Goal: Task Accomplishment & Management: Manage account settings

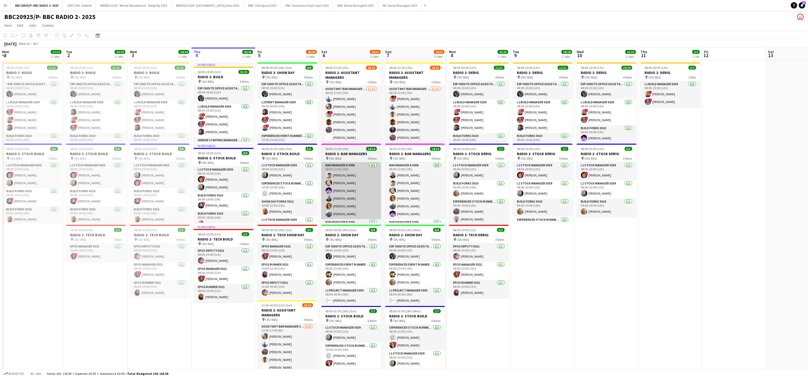
scroll to position [0, 128]
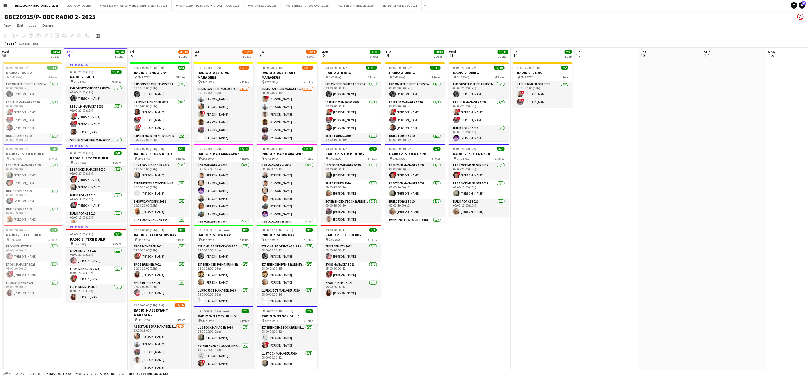
click at [209, 318] on h3 "RADIO 2- STOCK BUILD" at bounding box center [224, 316] width 60 height 5
click at [71, 38] on div "Edit" at bounding box center [72, 35] width 6 height 6
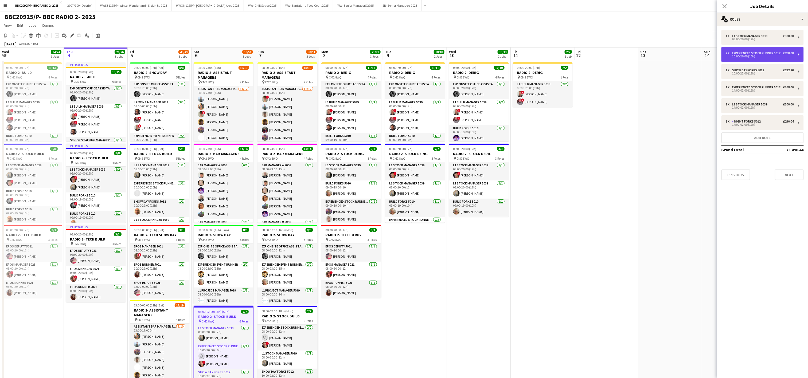
click at [761, 55] on div "Experienced Stock Runner 5012" at bounding box center [757, 53] width 51 height 4
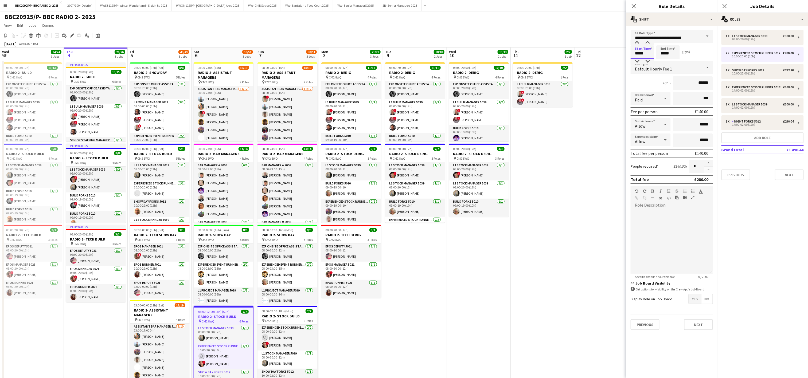
click at [645, 47] on input "*****" at bounding box center [643, 51] width 24 height 13
click at [637, 61] on div at bounding box center [637, 61] width 11 height 5
type input "*****"
click at [637, 61] on div at bounding box center [637, 61] width 11 height 5
click at [558, 213] on app-date-cell "08:00-20:00 (12h) 2/2 RADIO 2- DERIG pin CM2 8WQ 1 Role L1 Build Manager 5039 […" at bounding box center [543, 268] width 64 height 416
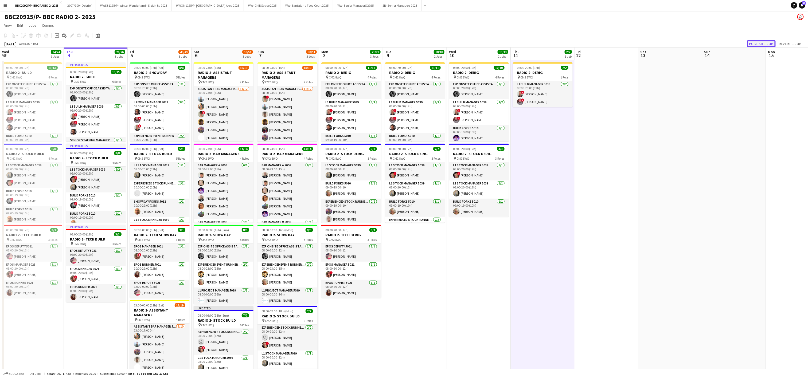
click at [760, 42] on button "Publish 1 job" at bounding box center [761, 43] width 29 height 7
click at [393, 325] on app-date-cell "08:00-20:00 (12h) 11/11 RADIO 2- DERIG pin CM2 8WQ 4 Roles Exp Onsite Office As…" at bounding box center [415, 268] width 64 height 416
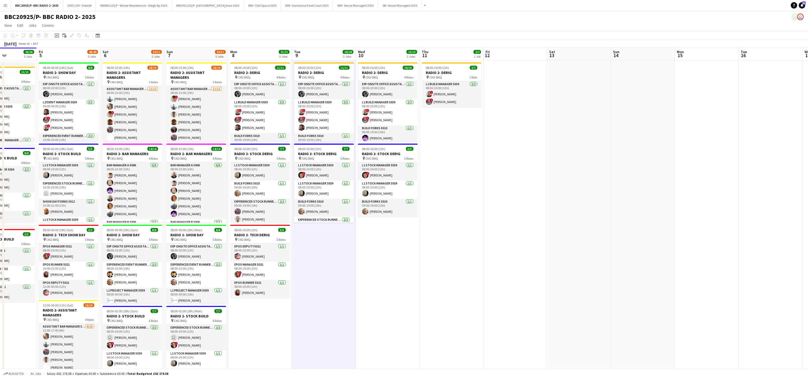
scroll to position [0, 153]
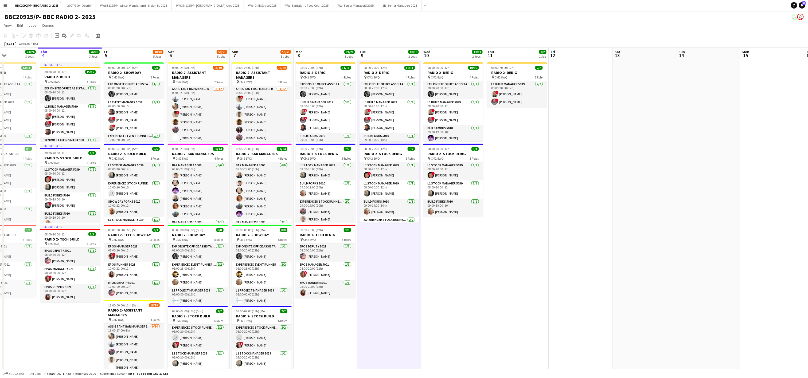
drag, startPoint x: 503, startPoint y: 300, endPoint x: 478, endPoint y: 347, distance: 52.9
click at [478, 347] on app-calendar-viewport "Mon 1 17/17 2 Jobs Tue 2 22/22 3 Jobs Wed 3 24/24 3 Jobs Thu 4 26/26 3 Jobs Fri…" at bounding box center [404, 262] width 808 height 429
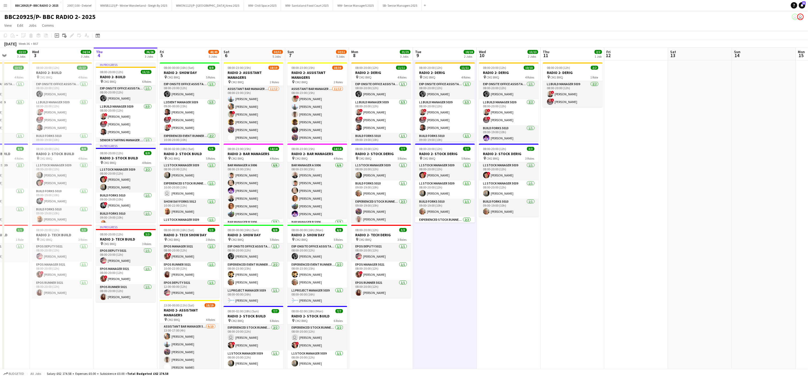
scroll to position [0, 153]
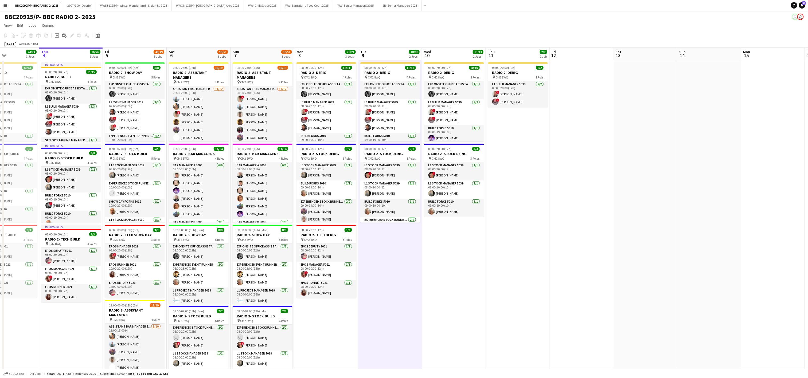
drag, startPoint x: 398, startPoint y: 272, endPoint x: 463, endPoint y: 305, distance: 72.5
click at [463, 305] on app-calendar-viewport "Mon 1 17/17 2 Jobs Tue 2 22/22 3 Jobs Wed 3 24/24 3 Jobs Thu 4 26/26 3 Jobs Fri…" at bounding box center [404, 262] width 808 height 429
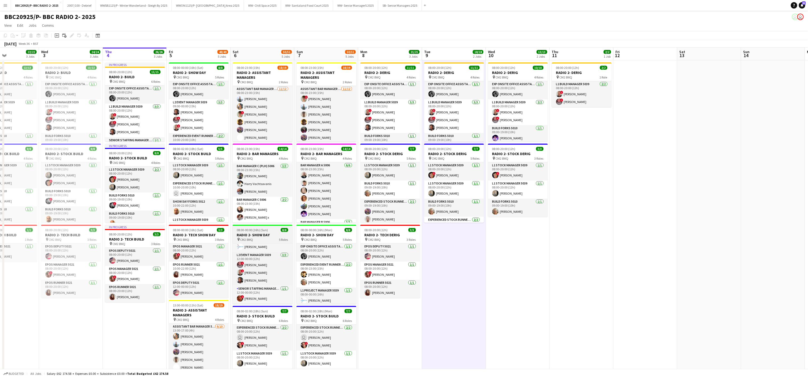
scroll to position [0, 0]
click at [562, 317] on app-date-cell "08:00-20:00 (12h) 2/2 RADIO 2- DERIG pin CM2 8WQ 1 Role L1 Build Manager 5039 […" at bounding box center [582, 268] width 64 height 416
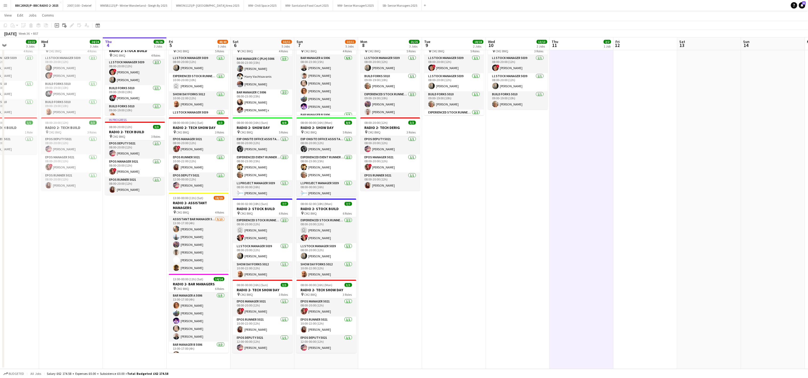
click at [442, 227] on app-date-cell "08:00-20:00 (12h) 11/11 RADIO 2- DERIG pin CM2 8WQ 4 Roles Exp Onsite Office As…" at bounding box center [454, 161] width 64 height 416
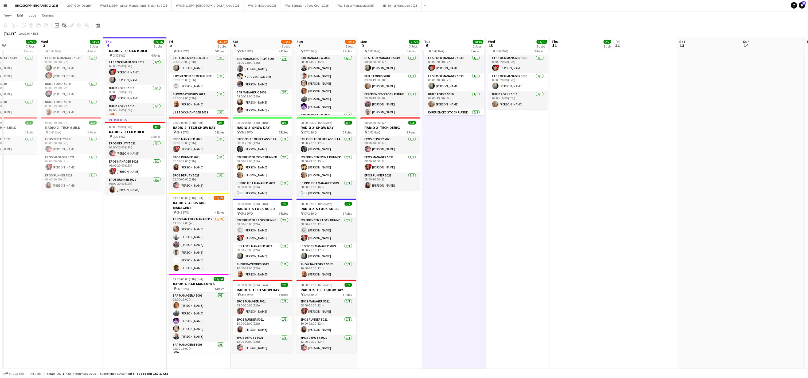
click at [442, 227] on app-date-cell "08:00-20:00 (12h) 11/11 RADIO 2- DERIG pin CM2 8WQ 4 Roles Exp Onsite Office As…" at bounding box center [454, 161] width 64 height 416
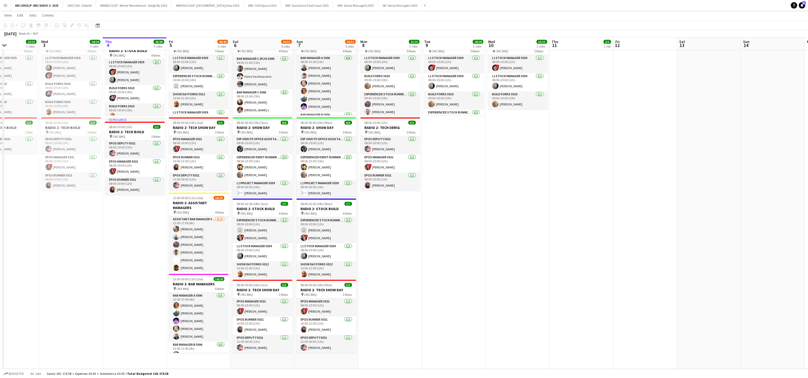
click at [153, 250] on app-date-cell "In progress 08:00-20:00 (12h) 15/15 RADIO 2- BUILD pin CM2 8WQ 6 Roles Exp Onsi…" at bounding box center [135, 161] width 64 height 416
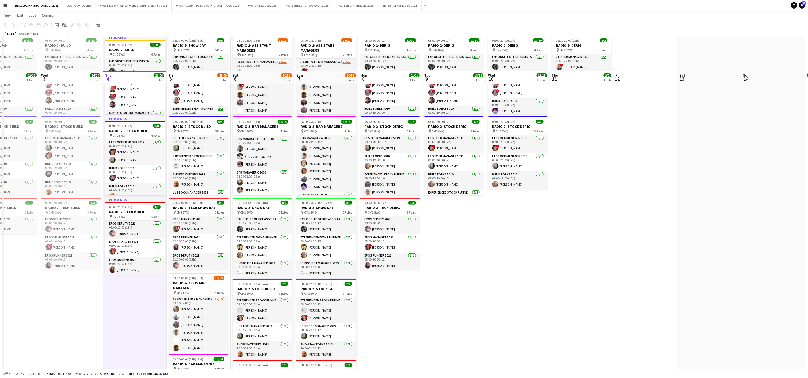
scroll to position [17, 0]
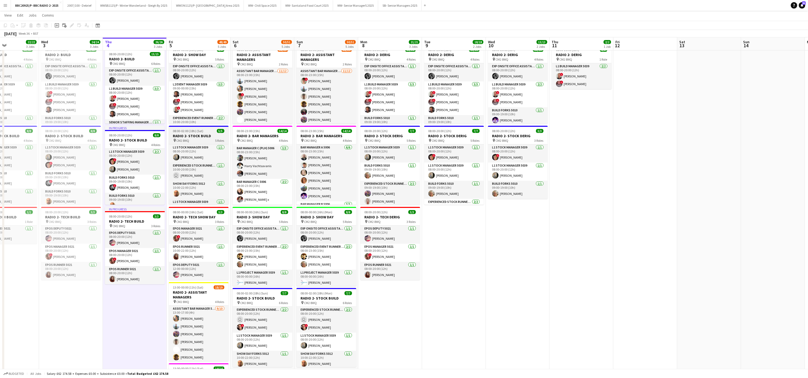
click at [192, 134] on h3 "RADIO 2- STOCK BUILD" at bounding box center [199, 136] width 60 height 5
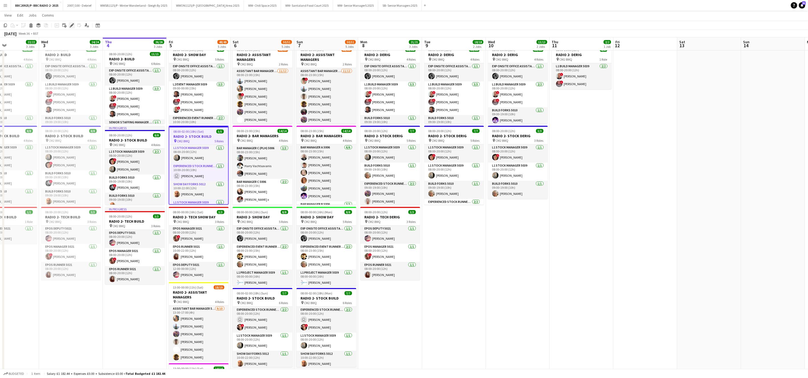
click at [70, 25] on icon "Edit" at bounding box center [72, 25] width 4 height 4
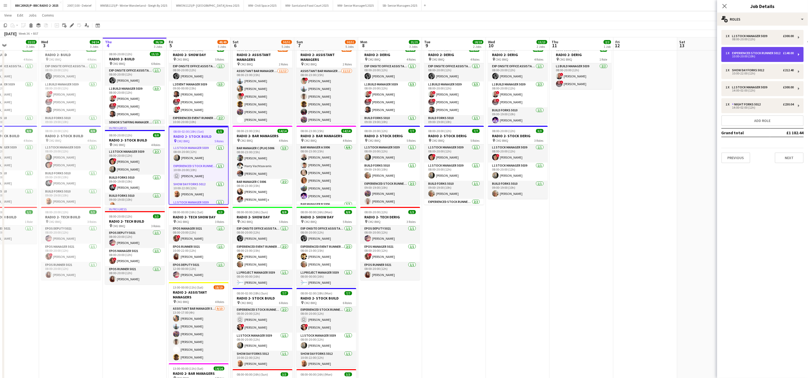
click at [738, 58] on div "10:00-20:00 (10h)" at bounding box center [760, 56] width 68 height 3
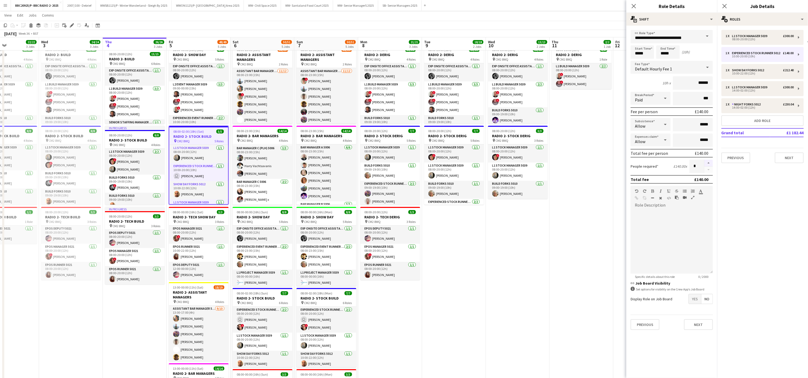
click at [708, 163] on button "button" at bounding box center [709, 163] width 9 height 7
type input "*"
click at [491, 287] on app-date-cell "08:00-20:00 (12h) 10/10 RADIO 2- DERIG pin CM2 8WQ 4 Roles Exp Onsite Office As…" at bounding box center [518, 250] width 64 height 416
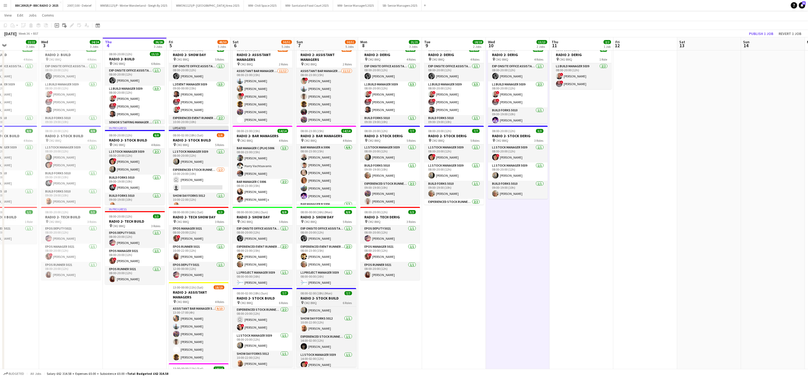
scroll to position [37, 0]
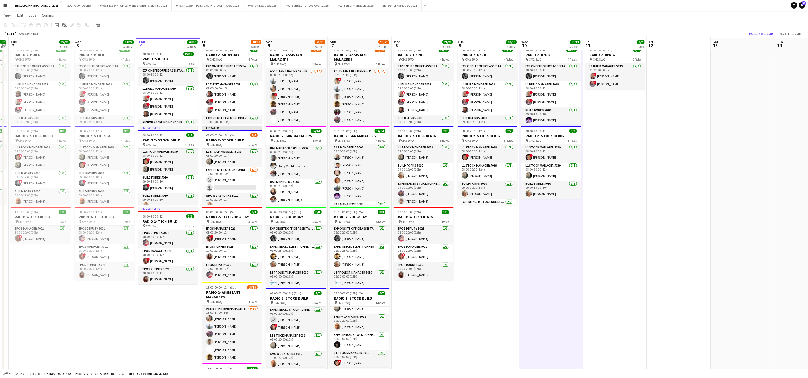
drag, startPoint x: 466, startPoint y: 348, endPoint x: 500, endPoint y: 343, distance: 34.3
click at [500, 343] on app-calendar-viewport "Sun 31 11/11 2 Jobs Mon 1 17/17 2 Jobs Tue 2 22/22 3 Jobs Wed 3 24/24 3 Jobs Th…" at bounding box center [404, 230] width 808 height 455
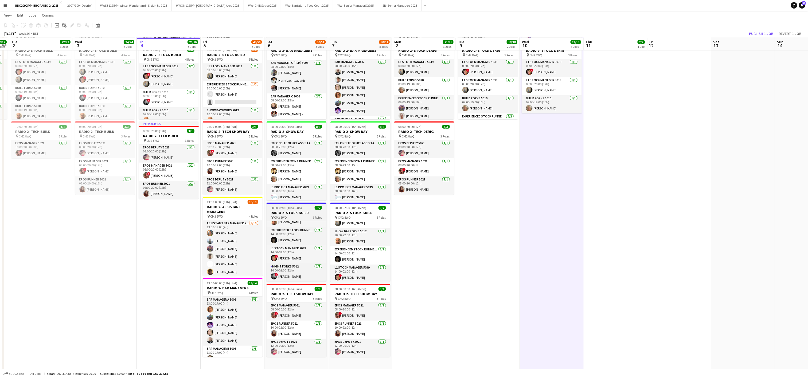
scroll to position [56, 0]
click at [282, 207] on span "08:00-02:00 (18h) (Sun)" at bounding box center [286, 208] width 31 height 4
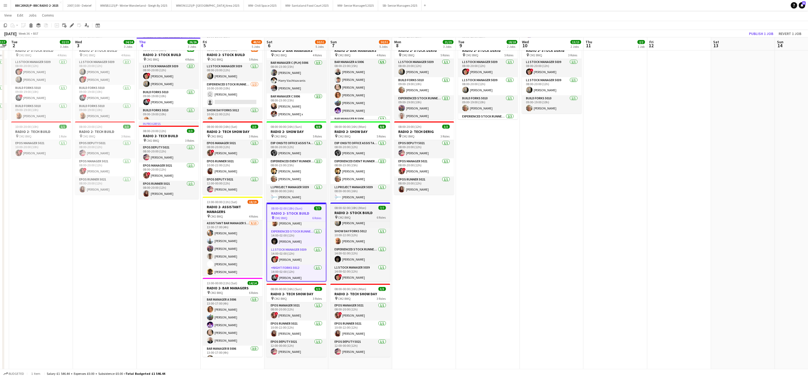
click at [359, 208] on span "08:00-02:00 (18h) (Mon)" at bounding box center [351, 208] width 32 height 4
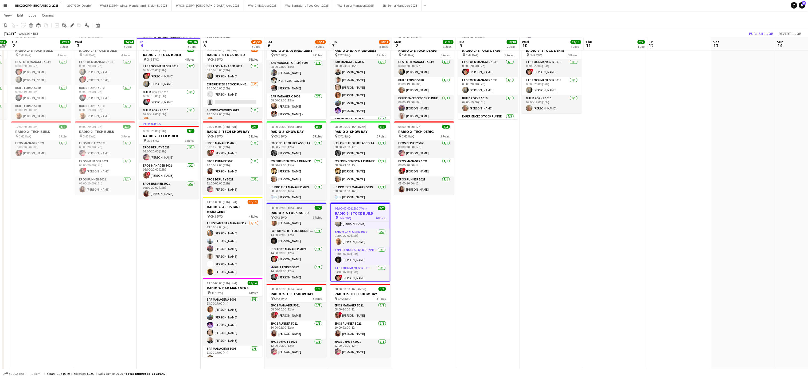
click at [299, 209] on span "08:00-02:00 (18h) (Sun)" at bounding box center [286, 208] width 31 height 4
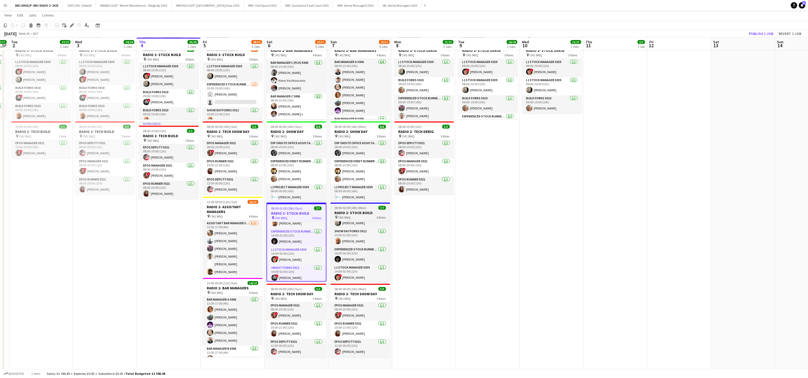
click at [335, 206] on span "08:00-02:00 (18h) (Mon)" at bounding box center [351, 208] width 32 height 4
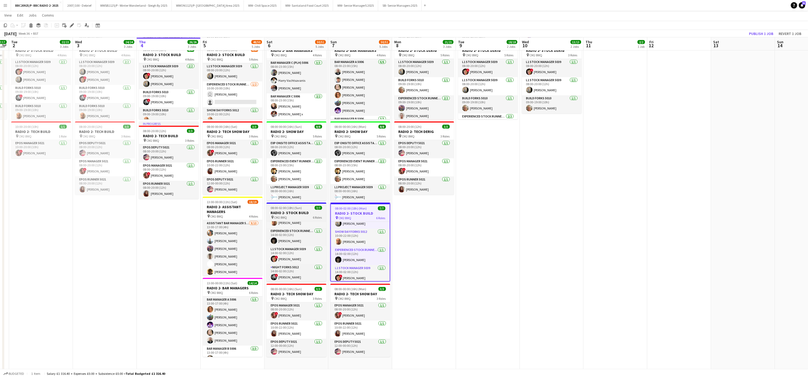
click at [288, 207] on span "08:00-02:00 (18h) (Sun)" at bounding box center [286, 208] width 31 height 4
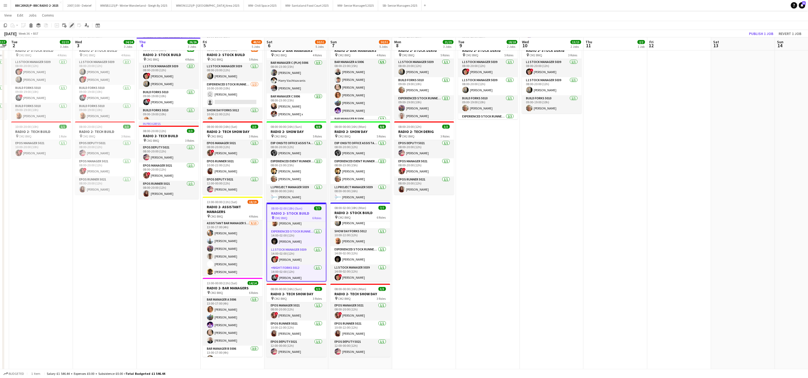
click at [71, 26] on icon at bounding box center [71, 25] width 3 height 3
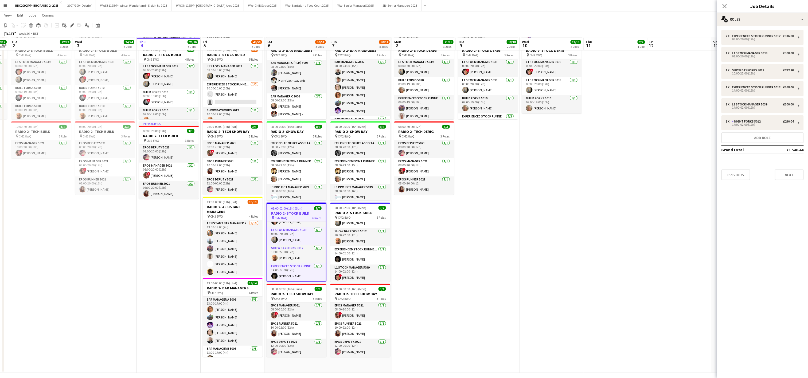
scroll to position [0, 0]
click at [165, 285] on app-date-cell "In progress 08:00-20:00 (12h) 15/15 RADIO 2- BUILD pin CM2 8WQ 6 Roles Exp Onsi…" at bounding box center [169, 165] width 64 height 416
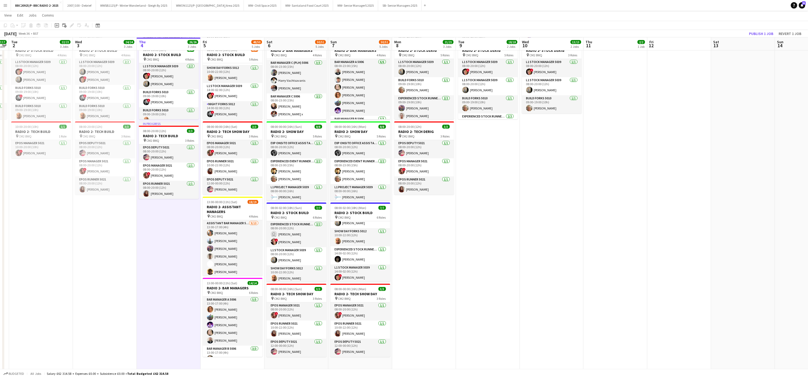
click at [166, 267] on app-date-cell "In progress 08:00-20:00 (12h) 15/15 RADIO 2- BUILD pin CM2 8WQ 6 Roles Exp Onsi…" at bounding box center [169, 165] width 64 height 416
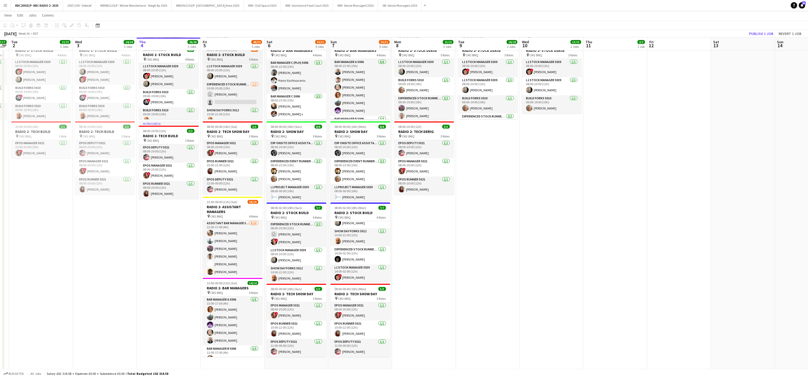
click at [227, 56] on h3 "RADIO 2- STOCK BUILD" at bounding box center [233, 54] width 60 height 5
click at [73, 27] on icon "Edit" at bounding box center [72, 25] width 4 height 4
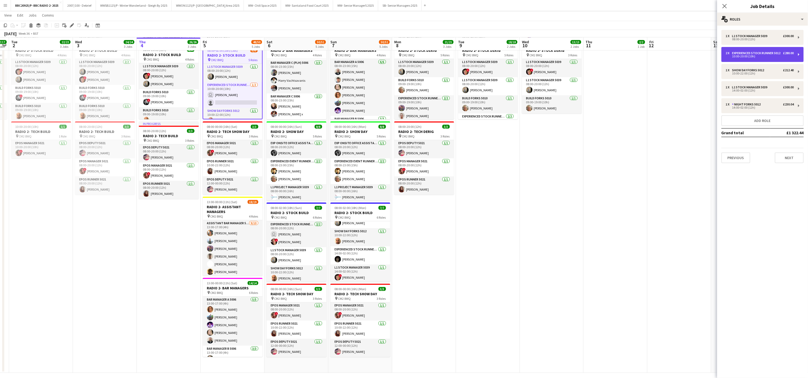
click at [761, 58] on div "10:00-20:00 (10h)" at bounding box center [760, 56] width 68 height 3
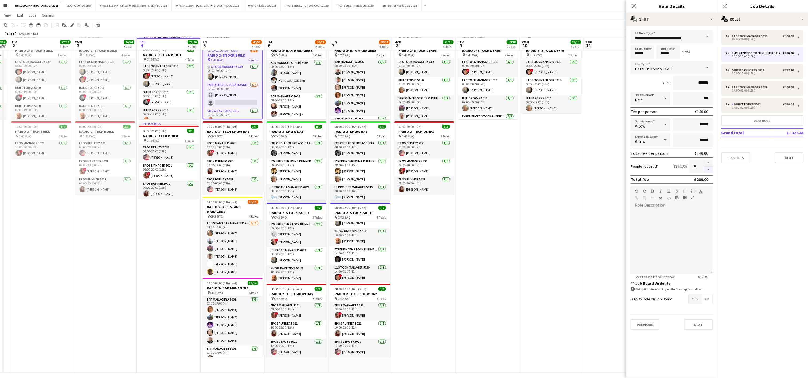
click at [709, 168] on button "button" at bounding box center [709, 170] width 9 height 7
type input "*"
click at [503, 218] on app-date-cell "08:00-20:00 (12h) 11/11 RADIO 2- DERIG pin CM2 8WQ 4 Roles Exp Onsite Office As…" at bounding box center [488, 165] width 64 height 416
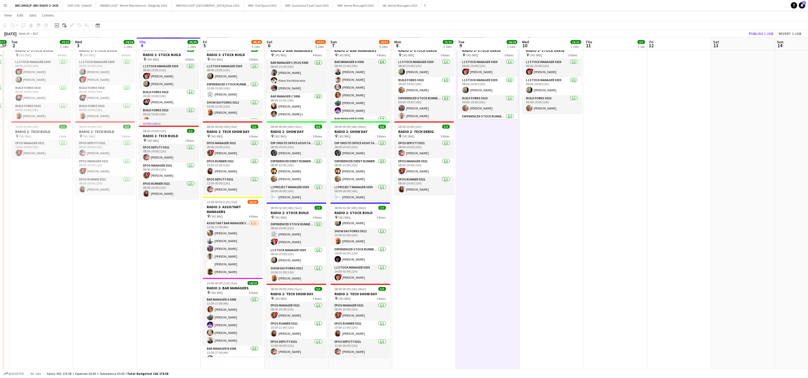
click at [508, 235] on app-date-cell "08:00-20:00 (12h) 11/11 RADIO 2- DERIG pin CM2 8WQ 4 Roles Exp Onsite Office As…" at bounding box center [488, 165] width 64 height 416
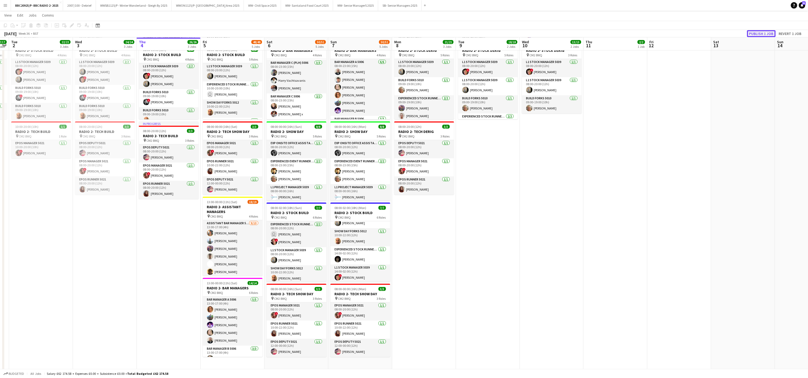
click at [769, 31] on button "Publish 1 job" at bounding box center [761, 33] width 29 height 7
click at [287, 205] on app-job-card "08:00-02:00 (18h) (Sun) 7/7 RADIO 2- STOCK BUILD pin CM2 8WQ 6 Roles Experience…" at bounding box center [297, 242] width 60 height 79
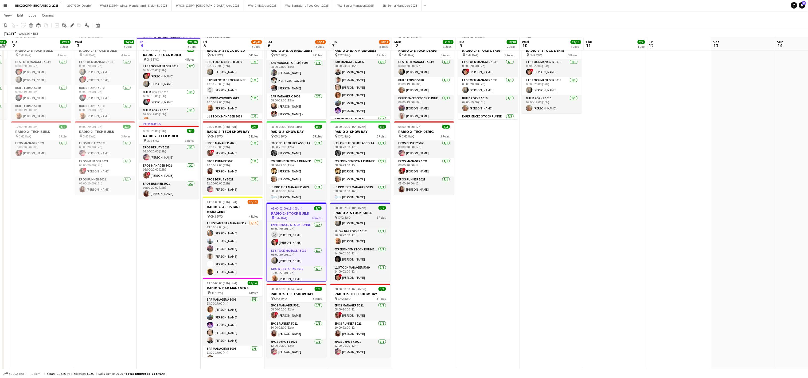
click at [369, 216] on div "pin CM2 8WQ 6 Roles" at bounding box center [361, 217] width 60 height 4
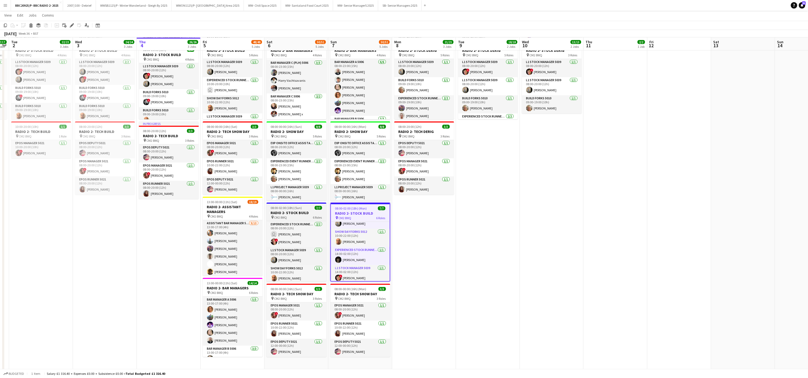
click at [291, 212] on h3 "RADIO 2- STOCK BUILD" at bounding box center [297, 213] width 60 height 5
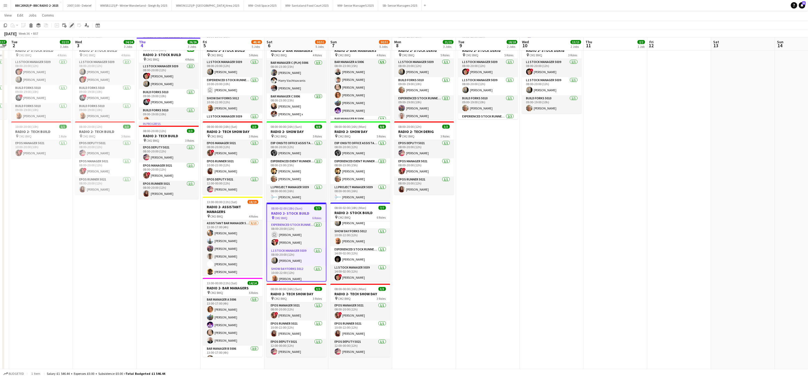
click at [73, 26] on icon "Edit" at bounding box center [72, 25] width 4 height 4
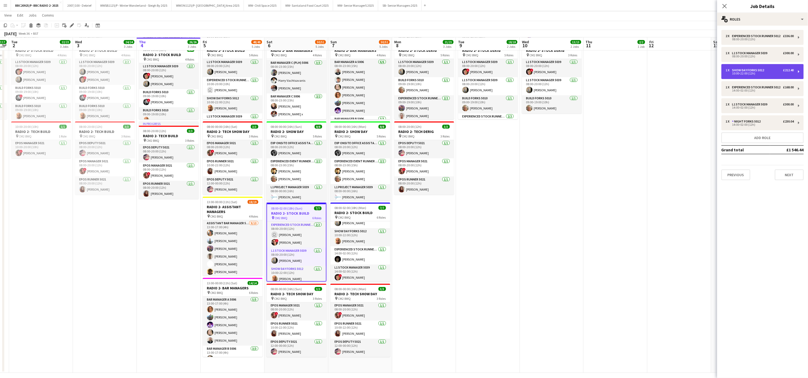
click at [751, 72] on div "Show Day Forks 5012" at bounding box center [749, 70] width 34 height 4
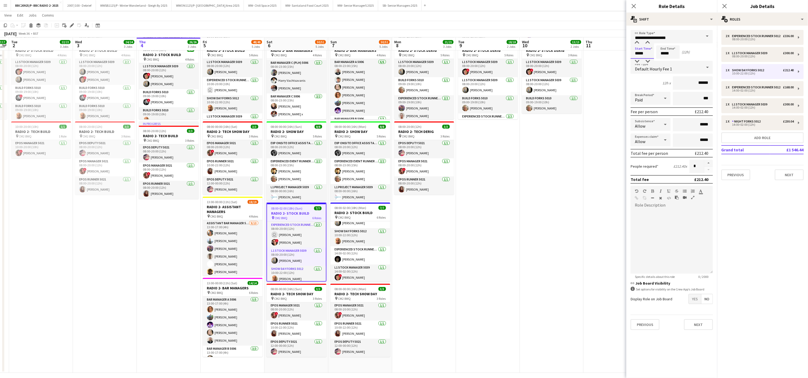
click at [637, 46] on input "*****" at bounding box center [643, 51] width 24 height 13
click at [637, 43] on div at bounding box center [637, 42] width 11 height 5
type input "*****"
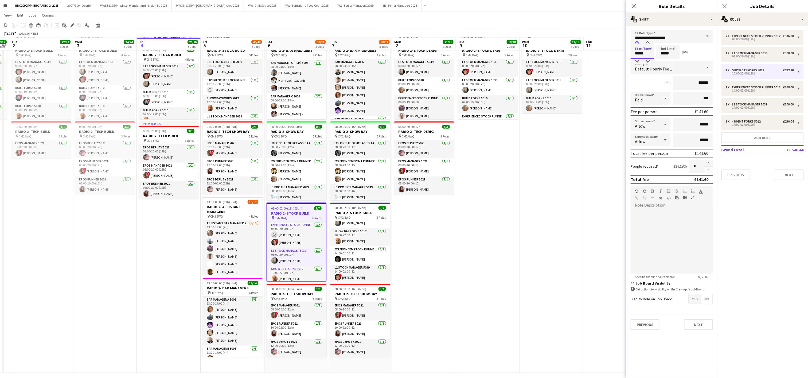
click at [637, 43] on div at bounding box center [637, 42] width 11 height 5
click at [661, 50] on input "*****" at bounding box center [669, 51] width 24 height 13
click at [662, 42] on div at bounding box center [663, 42] width 11 height 5
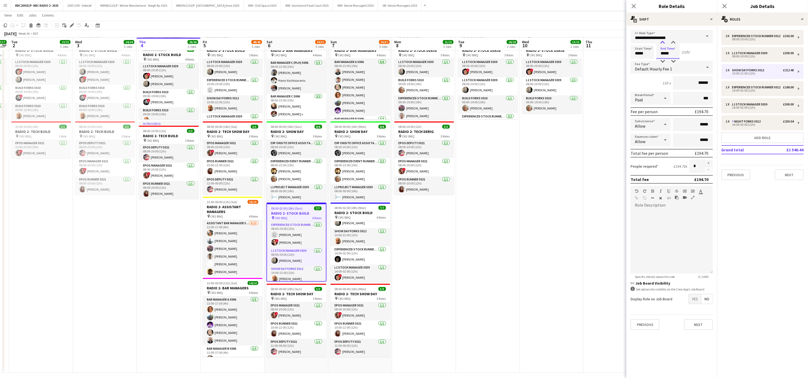
type input "*****"
click at [662, 42] on div at bounding box center [663, 42] width 11 height 5
click at [492, 227] on app-date-cell "08:00-20:00 (12h) 11/11 RADIO 2- DERIG pin CM2 8WQ 4 Roles Exp Onsite Office As…" at bounding box center [488, 165] width 64 height 416
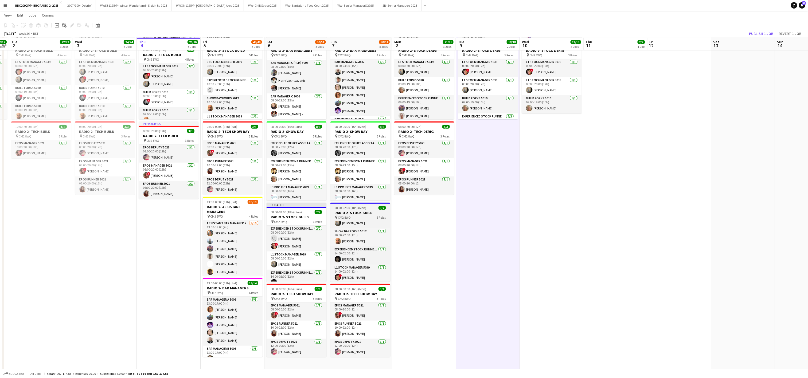
click at [363, 212] on h3 "RADIO 2- STOCK BUILD" at bounding box center [361, 213] width 60 height 5
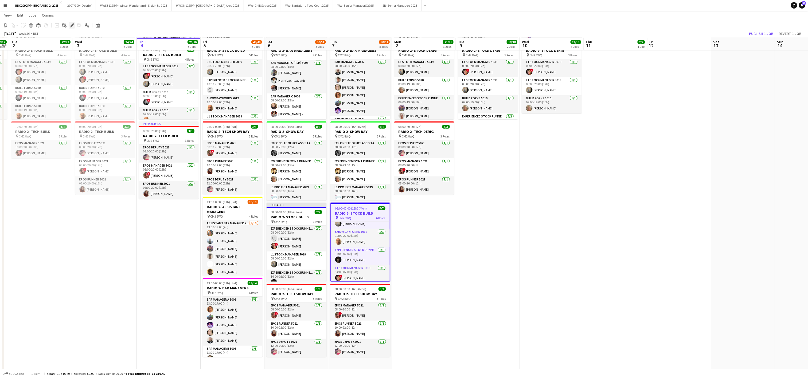
click at [72, 24] on icon "Edit" at bounding box center [72, 25] width 4 height 4
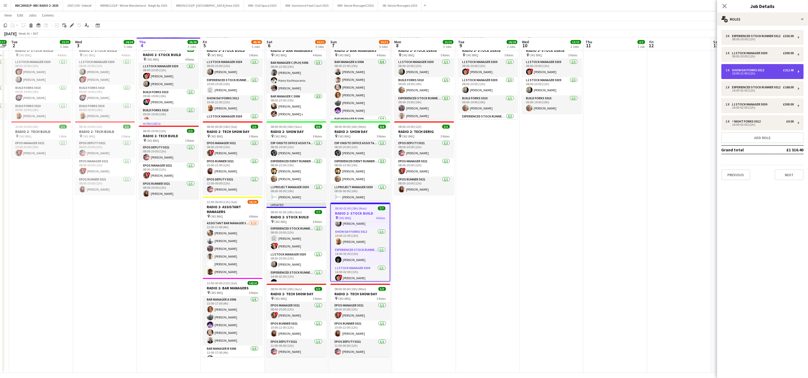
click at [753, 72] on div "Show Day Forks 5012" at bounding box center [749, 70] width 34 height 4
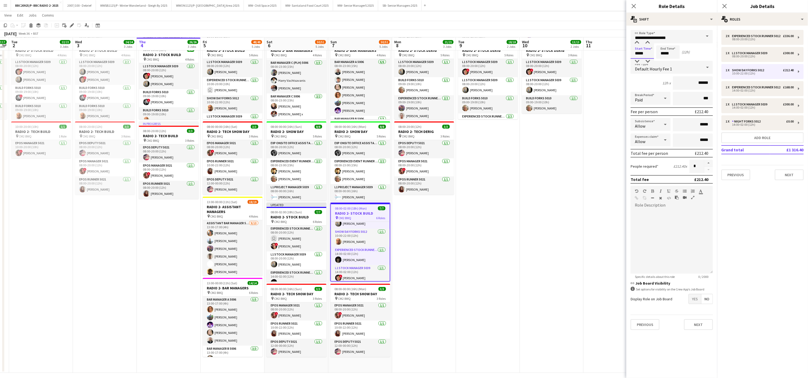
click at [643, 51] on input "*****" at bounding box center [643, 51] width 24 height 13
click at [638, 42] on div at bounding box center [637, 42] width 11 height 5
type input "*****"
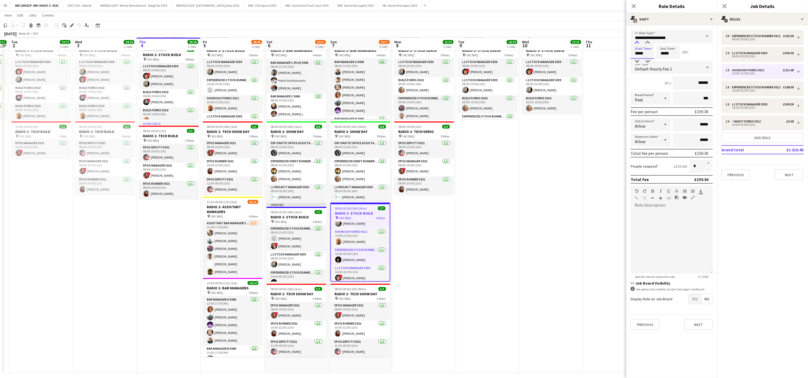
click at [638, 42] on div at bounding box center [637, 42] width 11 height 5
click at [660, 48] on input "*****" at bounding box center [669, 51] width 24 height 13
click at [661, 41] on div at bounding box center [663, 42] width 11 height 5
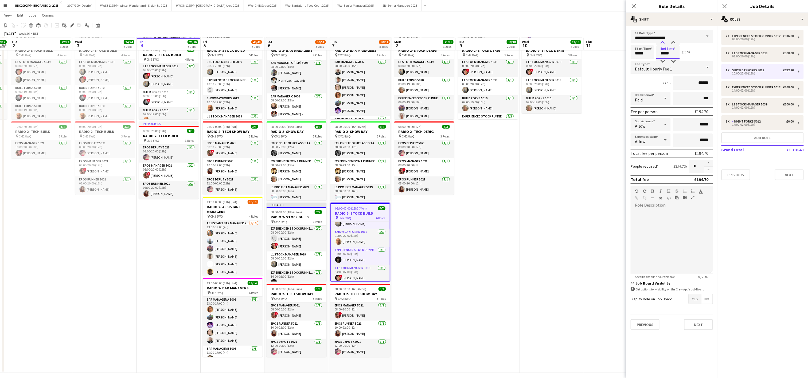
type input "*****"
click at [661, 41] on div at bounding box center [663, 42] width 11 height 5
click button "Next" at bounding box center [698, 325] width 29 height 11
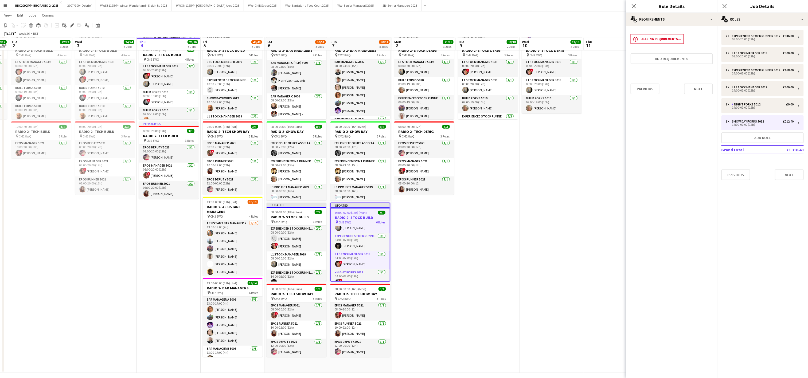
click at [552, 197] on app-date-cell "08:00-20:00 (12h) 10/10 RADIO 2- DERIG pin CM2 8WQ 4 Roles Exp Onsite Office As…" at bounding box center [552, 165] width 64 height 416
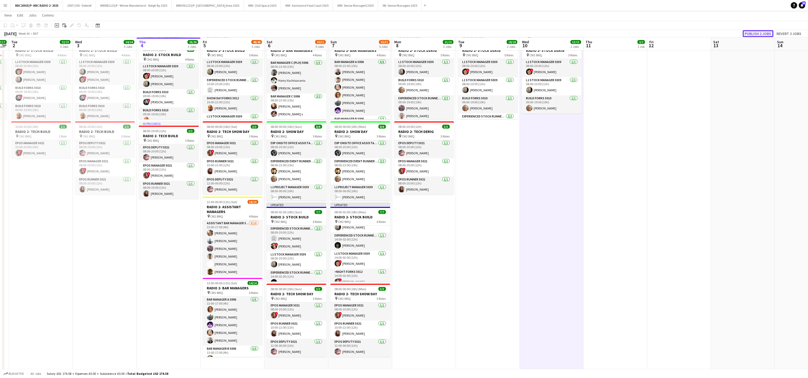
click at [769, 33] on button "Publish 2 jobs" at bounding box center [758, 33] width 31 height 7
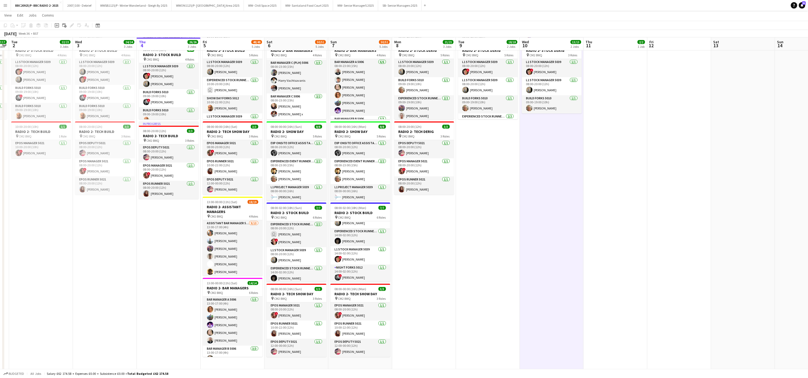
click at [451, 237] on app-date-cell "08:00-20:00 (12h) 11/11 RADIO 2- DERIG pin CM2 8WQ 4 Roles Exp Onsite Office As…" at bounding box center [424, 165] width 64 height 416
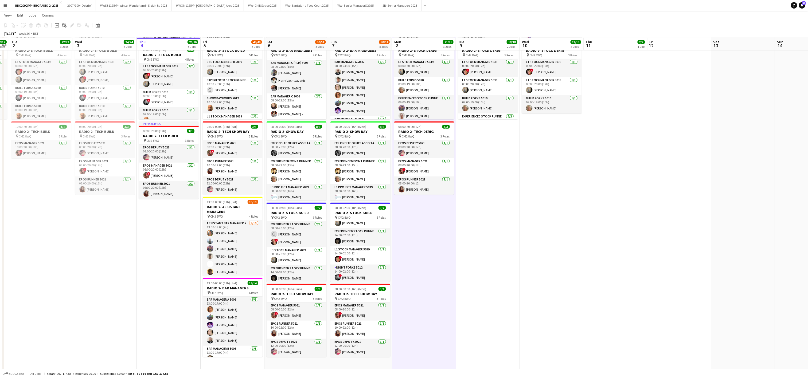
click at [551, 236] on app-date-cell "08:00-20:00 (12h) 10/10 RADIO 2- DERIG pin CM2 8WQ 4 Roles Exp Onsite Office As…" at bounding box center [552, 165] width 64 height 416
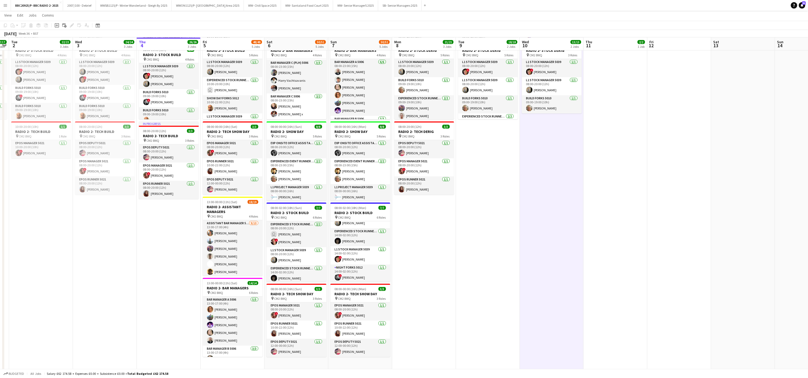
click at [168, 206] on app-date-cell "In progress 08:00-20:00 (12h) 15/15 RADIO 2- BUILD pin CM2 8WQ 6 Roles Exp Onsi…" at bounding box center [169, 165] width 64 height 416
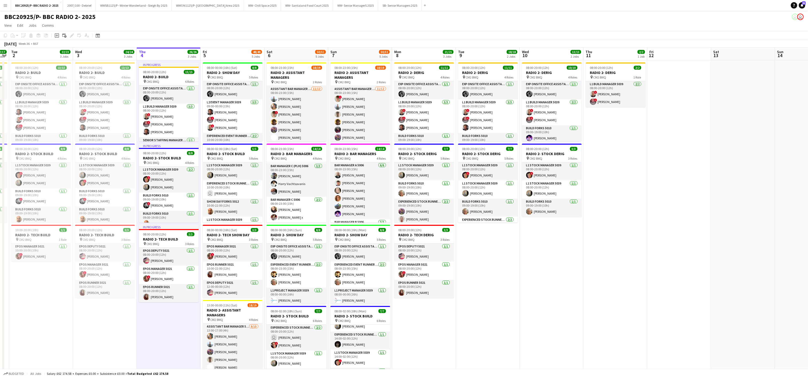
click at [143, 343] on app-date-cell "In progress 08:00-20:00 (12h) 15/15 RADIO 2- BUILD pin CM2 8WQ 6 Roles Exp Onsi…" at bounding box center [169, 268] width 64 height 416
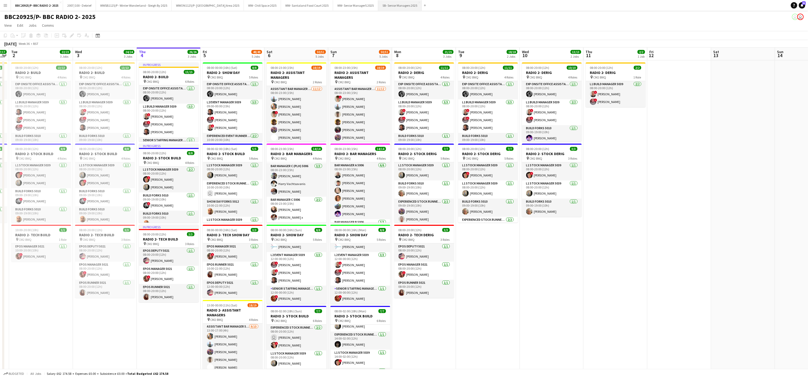
scroll to position [0, 140]
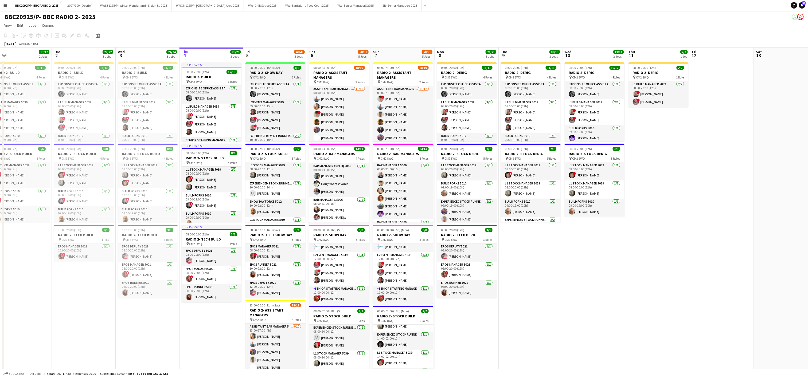
click at [264, 73] on h3 "RADIO 2- SHOW DAY" at bounding box center [276, 72] width 60 height 5
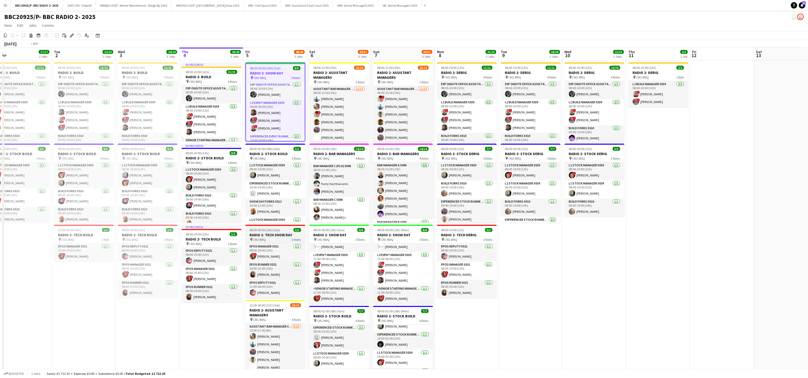
scroll to position [0, 118]
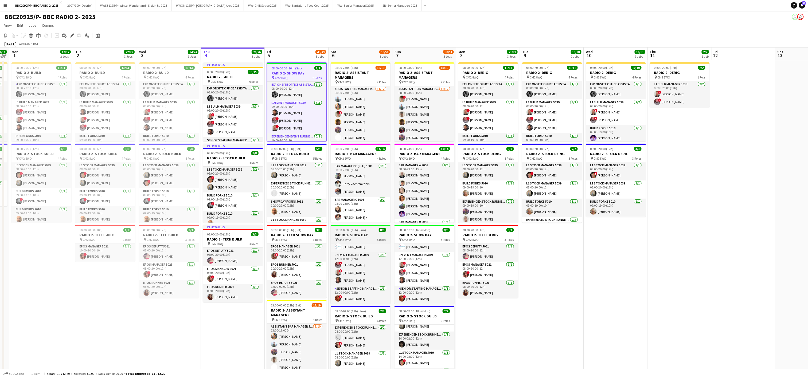
click at [357, 237] on h3 "RADIO 2- SHOW DAY" at bounding box center [361, 235] width 60 height 5
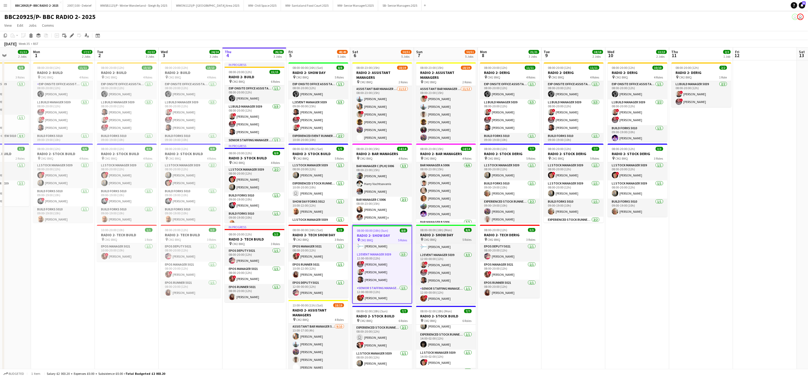
scroll to position [0, 160]
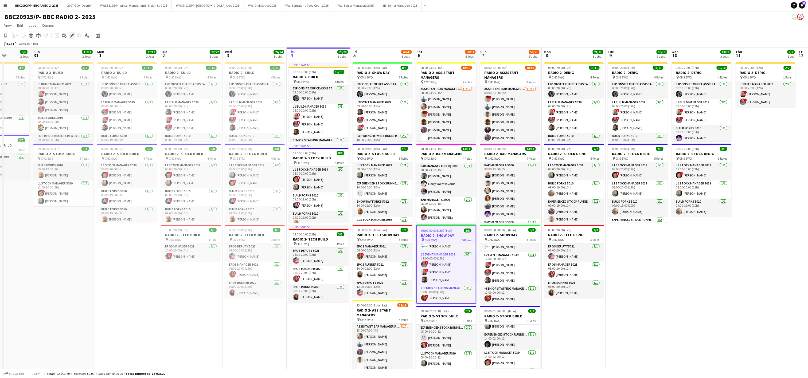
click at [73, 36] on icon "Edit" at bounding box center [72, 35] width 4 height 4
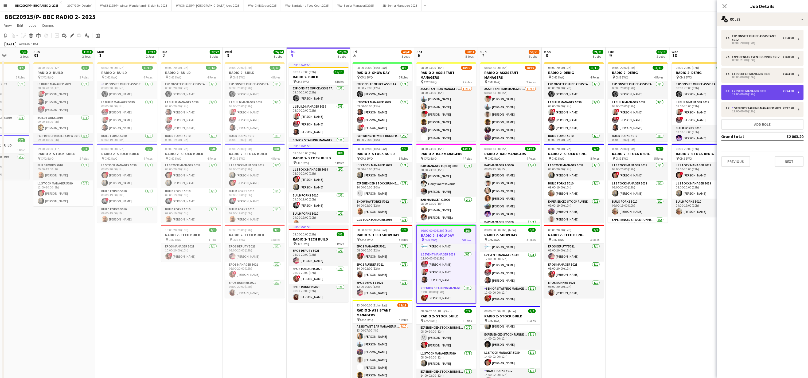
click at [751, 88] on div "3 x L2 Event Manager 5039 £774.00 12:00-00:00 (12h)" at bounding box center [763, 92] width 82 height 15
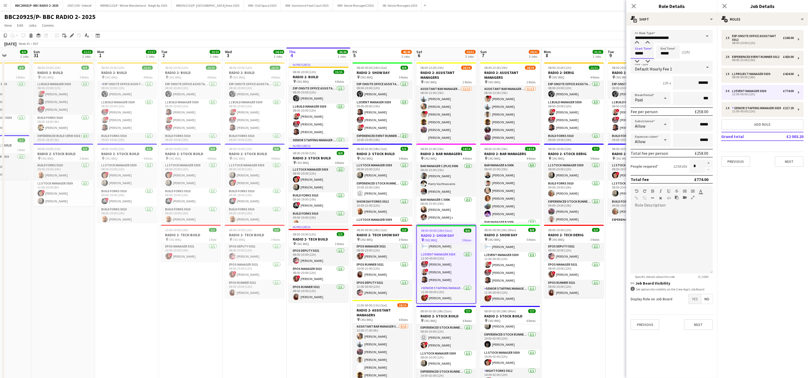
click at [638, 50] on input "*****" at bounding box center [643, 51] width 24 height 13
click at [637, 64] on div "Default Hourly Fee 1" at bounding box center [667, 67] width 72 height 13
click at [637, 64] on div at bounding box center [404, 189] width 808 height 378
click at [636, 55] on input "*****" at bounding box center [643, 51] width 24 height 13
click at [637, 59] on div at bounding box center [637, 61] width 11 height 5
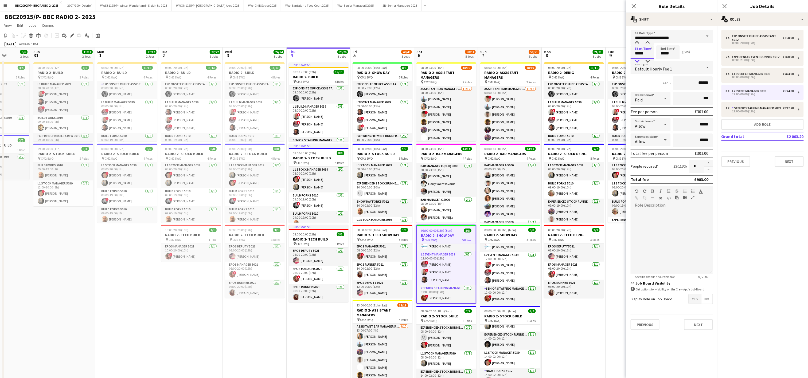
click at [637, 59] on div at bounding box center [637, 61] width 11 height 5
type input "*****"
click at [637, 59] on div at bounding box center [637, 61] width 11 height 5
click at [499, 234] on h3 "RADIO 2- SHOW DAY" at bounding box center [510, 235] width 60 height 5
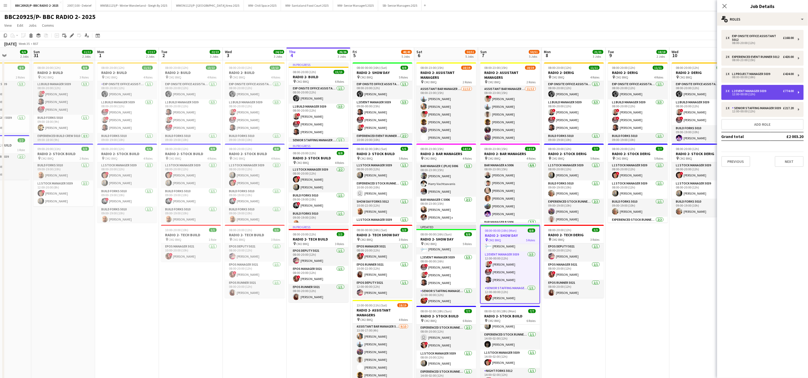
click at [748, 86] on div "3 x L2 Event Manager 5039 £774.00 12:00-00:00 (12h)" at bounding box center [763, 92] width 82 height 15
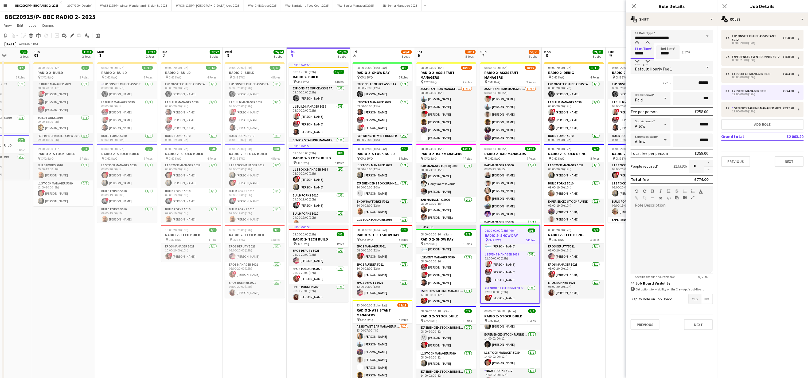
click at [636, 54] on input "*****" at bounding box center [643, 51] width 24 height 13
click at [638, 60] on div at bounding box center [637, 61] width 11 height 5
type input "*****"
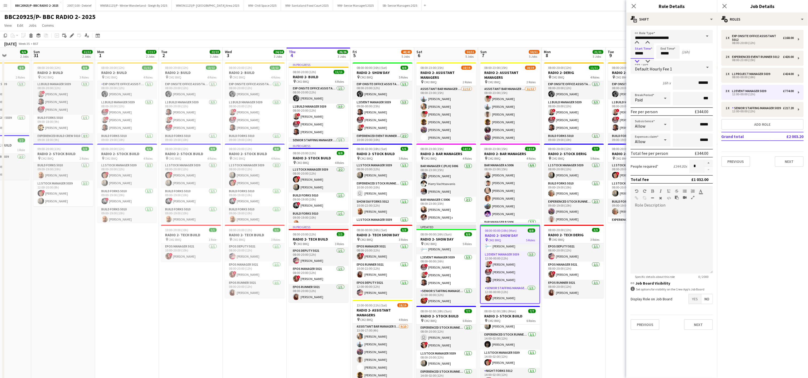
click at [638, 60] on div at bounding box center [637, 61] width 11 height 5
click at [575, 344] on app-date-cell "08:00-20:00 (12h) 11/11 RADIO 2- DERIG pin CM2 8WQ 4 Roles Exp Onsite Office As…" at bounding box center [574, 268] width 64 height 416
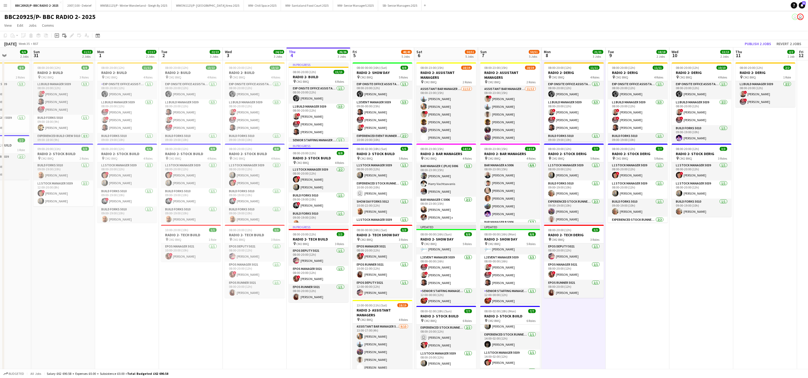
click at [763, 40] on div "[DATE] Week 35 • BST Publish 2 jobs Revert 2 jobs" at bounding box center [404, 43] width 808 height 7
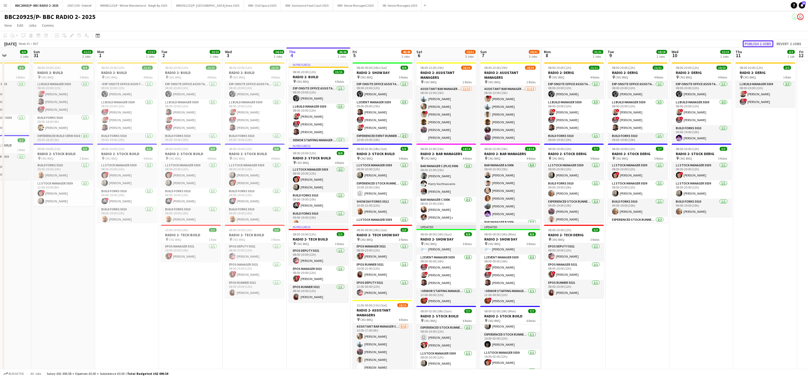
click at [763, 42] on button "Publish 2 jobs" at bounding box center [758, 43] width 31 height 7
click at [438, 235] on h3 "RADIO 2- SHOW DAY" at bounding box center [447, 235] width 60 height 5
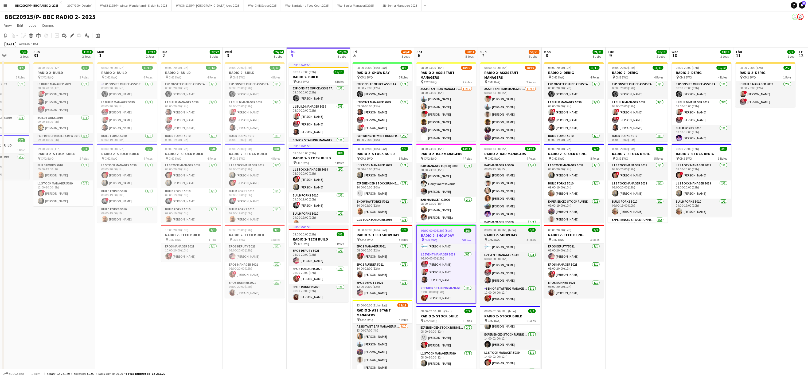
click at [506, 236] on h3 "RADIO 2- SHOW DAY" at bounding box center [510, 235] width 60 height 5
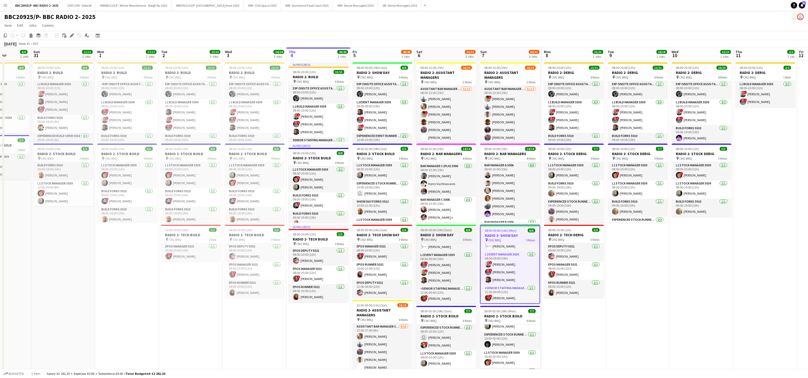
click at [454, 231] on div "08:00-00:00 (16h) (Sun) 8/8" at bounding box center [447, 230] width 60 height 4
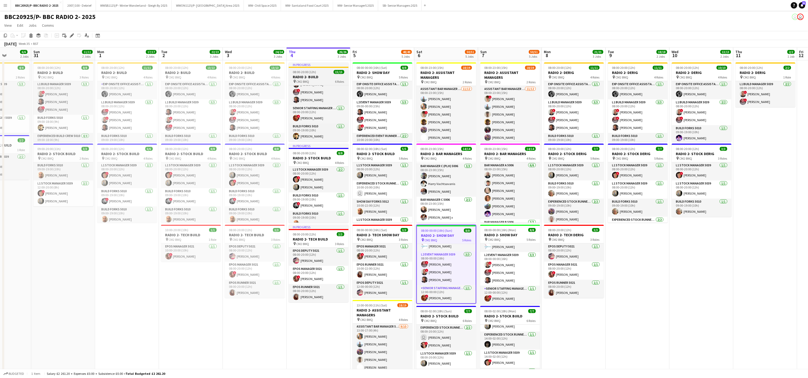
scroll to position [35, 0]
click at [316, 73] on div "08:00-20:00 (12h) 15/15" at bounding box center [319, 72] width 60 height 4
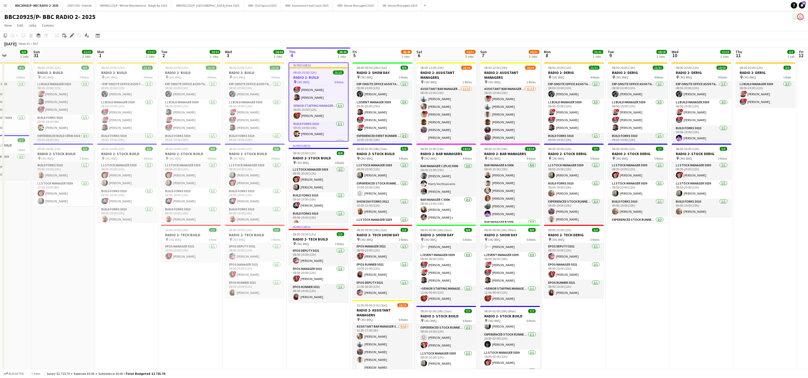
click at [73, 35] on icon at bounding box center [71, 35] width 3 height 3
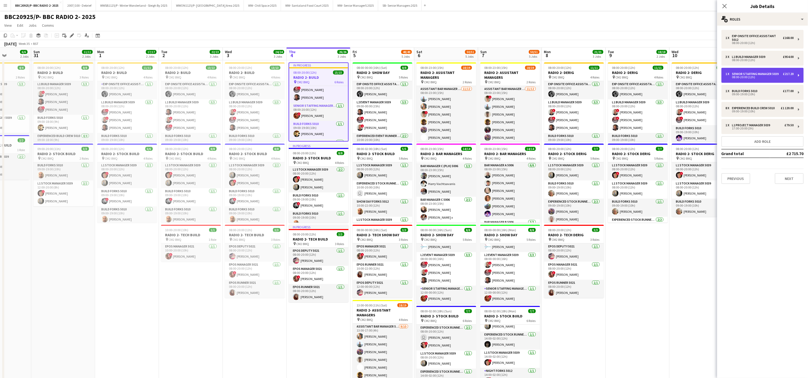
click at [738, 73] on div "Senior Staffing Manager 5039" at bounding box center [756, 74] width 49 height 4
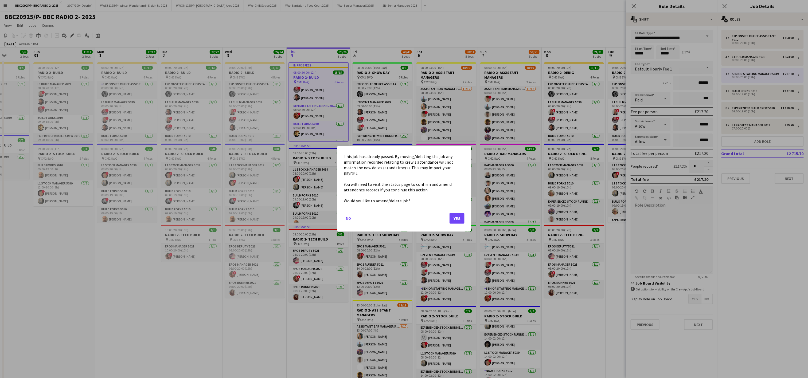
click at [642, 50] on body "Menu Boards Boards Boards All jobs Status Workforce Workforce My Workforce Recr…" at bounding box center [404, 243] width 808 height 486
click at [447, 148] on div at bounding box center [404, 189] width 808 height 378
click at [345, 216] on button "No" at bounding box center [348, 219] width 9 height 9
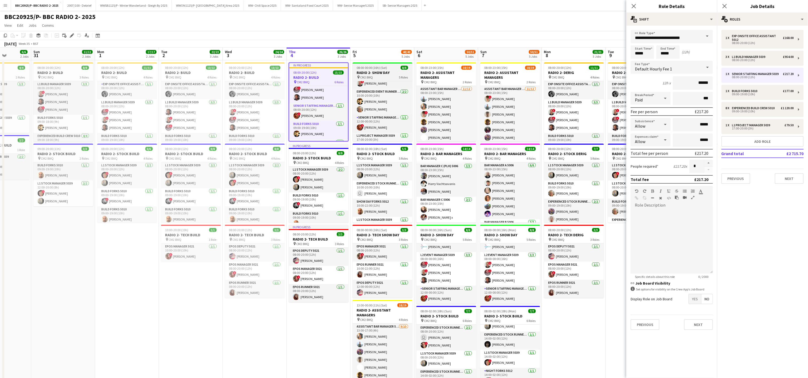
scroll to position [56, 0]
click at [374, 79] on app-job-card "08:00-00:00 (16h) (Sat) 8/8 RADIO 2- SHOW DAY pin CM2 8WQ 5 Roles Exp Onsite Of…" at bounding box center [383, 102] width 60 height 79
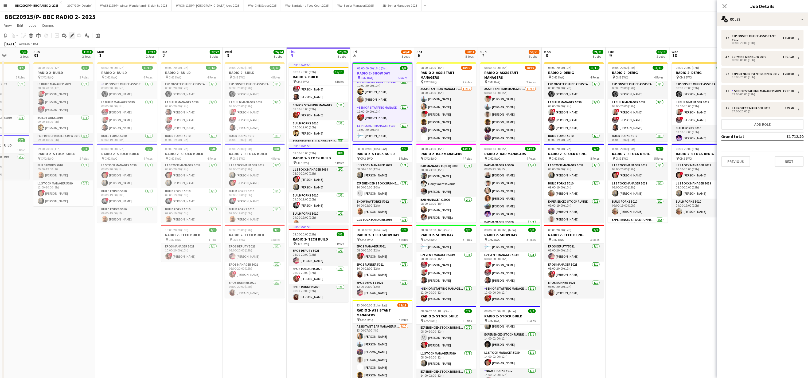
click at [71, 35] on icon at bounding box center [71, 35] width 3 height 3
click at [749, 92] on div "Senior Staffing Manager 5039" at bounding box center [757, 91] width 51 height 4
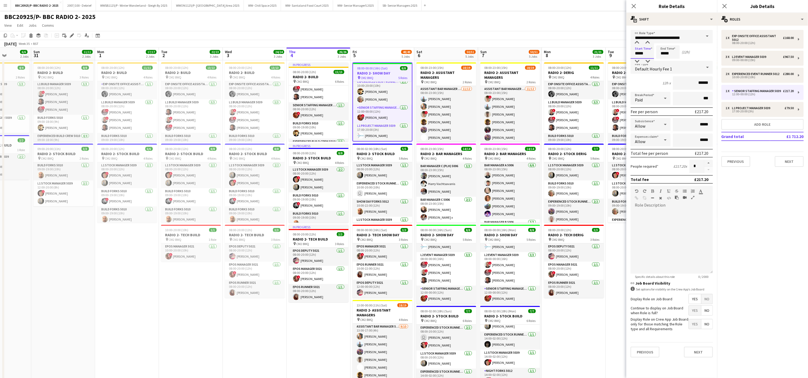
click at [650, 53] on input "*****" at bounding box center [643, 51] width 24 height 13
click at [640, 60] on div at bounding box center [637, 61] width 11 height 5
type input "*****"
click at [640, 60] on div at bounding box center [637, 61] width 11 height 5
click at [439, 234] on h3 "RADIO 2- SHOW DAY" at bounding box center [447, 235] width 60 height 5
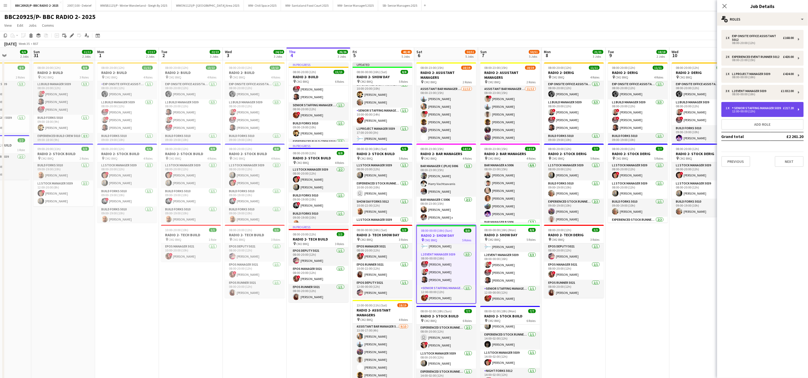
click at [739, 111] on div "12:00-00:00 (12h)" at bounding box center [760, 111] width 68 height 3
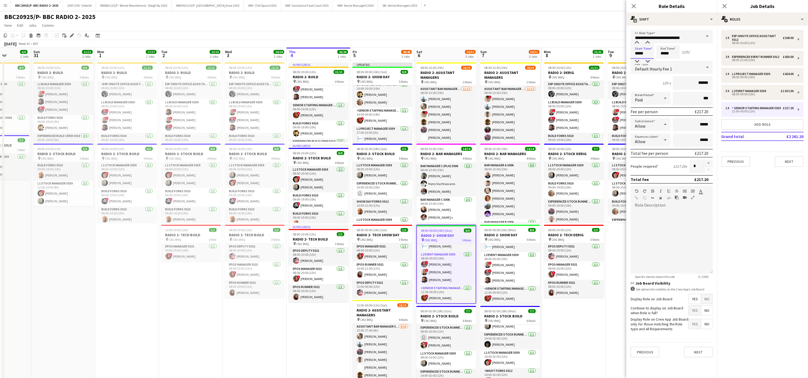
click at [643, 50] on input "*****" at bounding box center [643, 51] width 24 height 13
click at [635, 61] on div at bounding box center [637, 61] width 11 height 5
type input "*****"
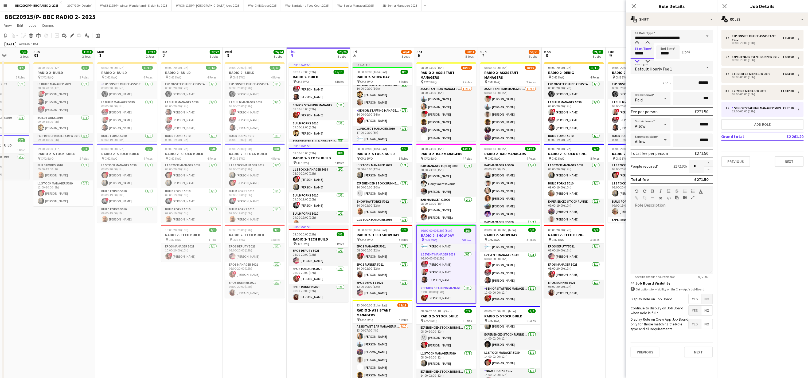
click at [635, 61] on div at bounding box center [637, 61] width 11 height 5
click at [510, 235] on h3 "RADIO 2- SHOW DAY" at bounding box center [510, 235] width 60 height 5
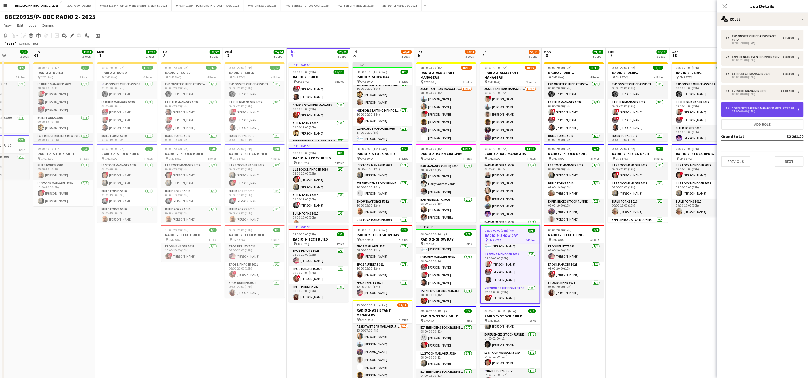
click at [746, 111] on div "12:00-00:00 (12h)" at bounding box center [760, 111] width 68 height 3
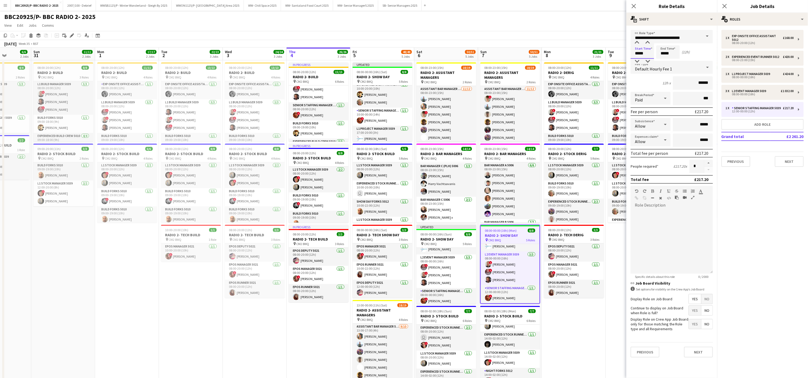
click at [636, 54] on input "*****" at bounding box center [643, 51] width 24 height 13
click at [638, 62] on div at bounding box center [637, 61] width 11 height 5
type input "*****"
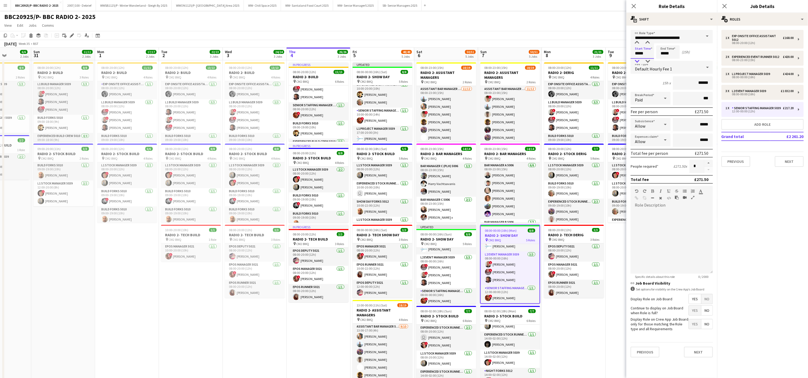
click at [638, 62] on div at bounding box center [637, 61] width 11 height 5
click at [571, 334] on app-date-cell "08:00-20:00 (12h) 11/11 RADIO 2- DERIG pin CM2 8WQ 4 Roles Exp Onsite Office As…" at bounding box center [574, 268] width 64 height 416
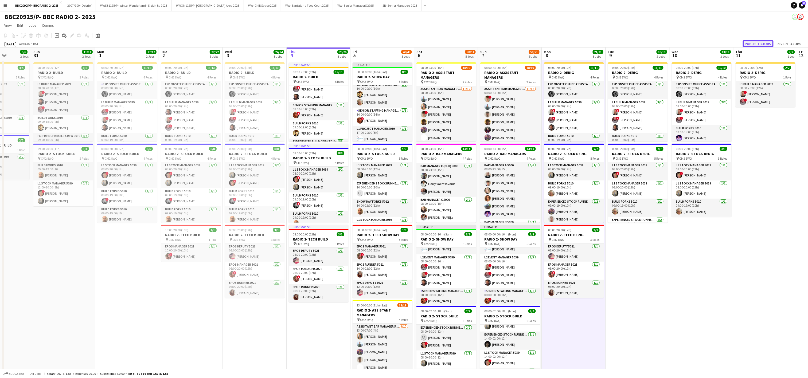
click at [771, 44] on button "Publish 3 jobs" at bounding box center [758, 43] width 31 height 7
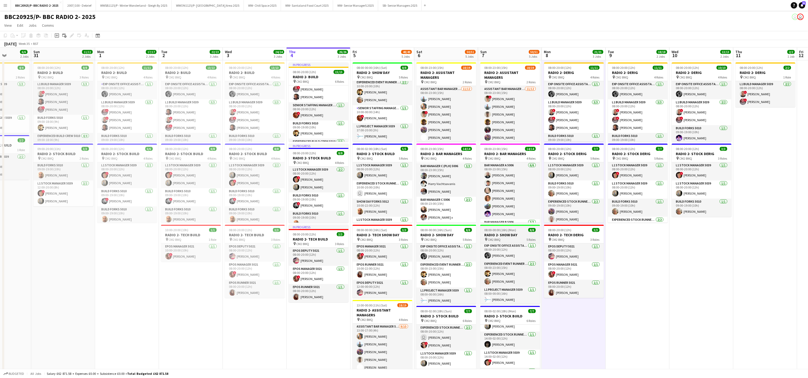
scroll to position [0, 0]
click at [626, 308] on app-date-cell "08:00-20:00 (12h) 11/11 RADIO 2- DERIG pin CM2 8WQ 4 Roles Exp Onsite Office As…" at bounding box center [638, 268] width 64 height 416
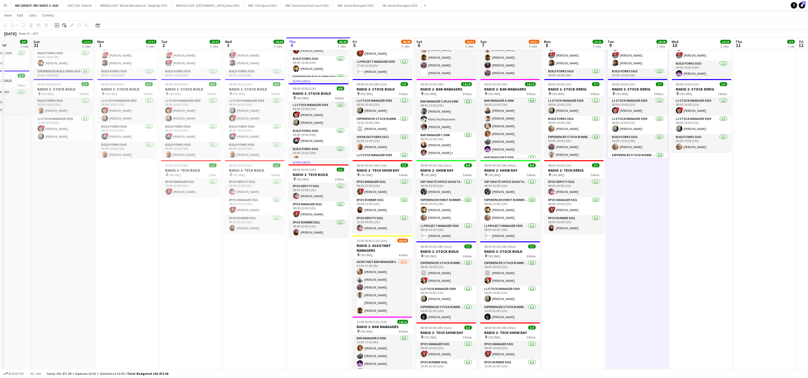
click at [581, 273] on app-date-cell "08:00-20:00 (12h) 11/11 RADIO 2- DERIG pin CM2 8WQ 4 Roles Exp Onsite Office As…" at bounding box center [574, 204] width 64 height 416
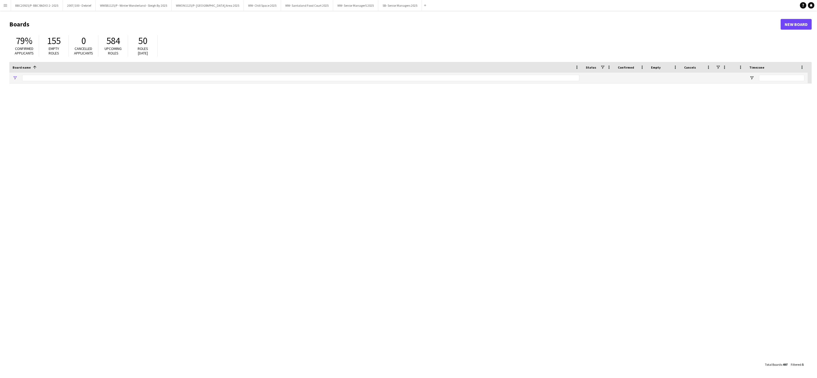
type input "******"
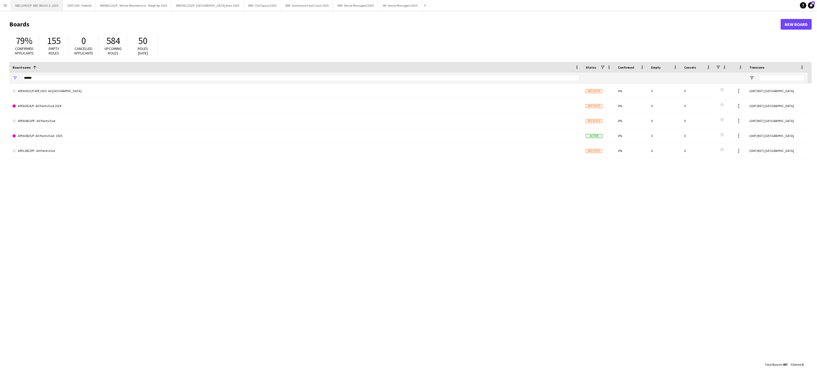
click at [38, 3] on button "BBC20925/P- BBC RADIO 2- 2025 Close" at bounding box center [37, 5] width 52 height 10
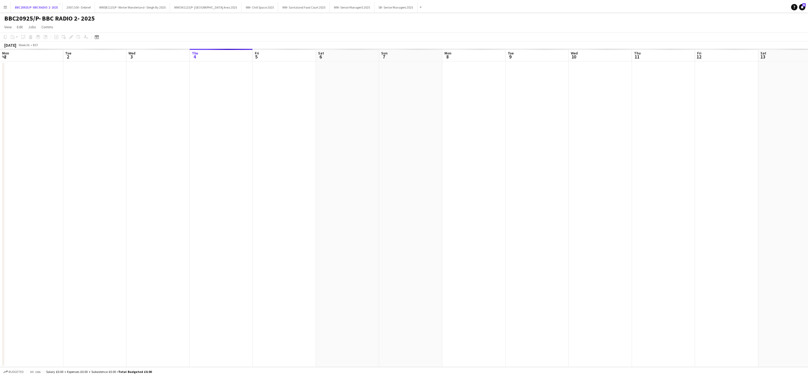
scroll to position [0, 128]
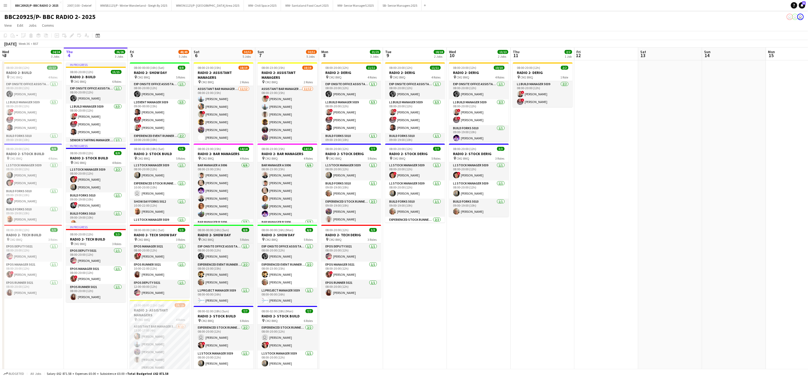
click at [199, 230] on span "08:00-00:00 (16h) (Sun)" at bounding box center [213, 230] width 31 height 4
click at [73, 36] on icon "Edit" at bounding box center [72, 35] width 4 height 4
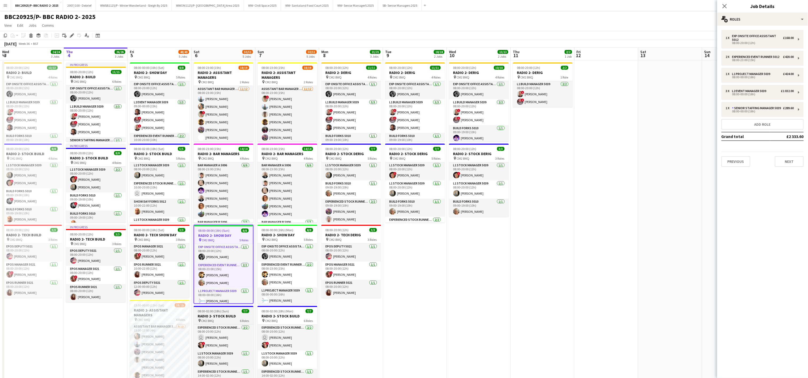
click at [235, 310] on div "08:00-02:00 (18h) (Sun) 7/7" at bounding box center [224, 311] width 60 height 4
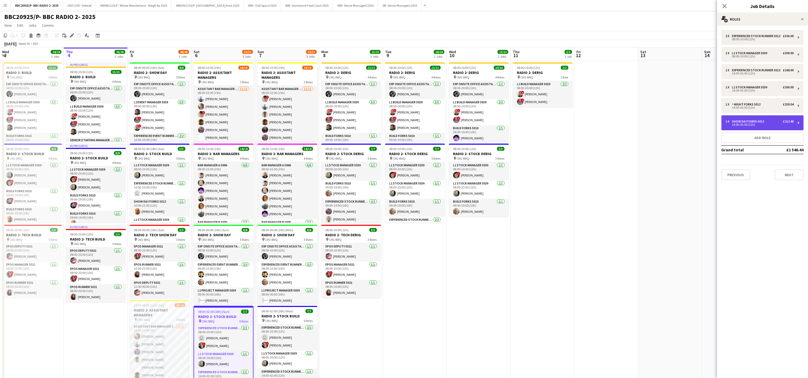
click at [755, 123] on div "Show Day Forks 5012" at bounding box center [749, 122] width 34 height 4
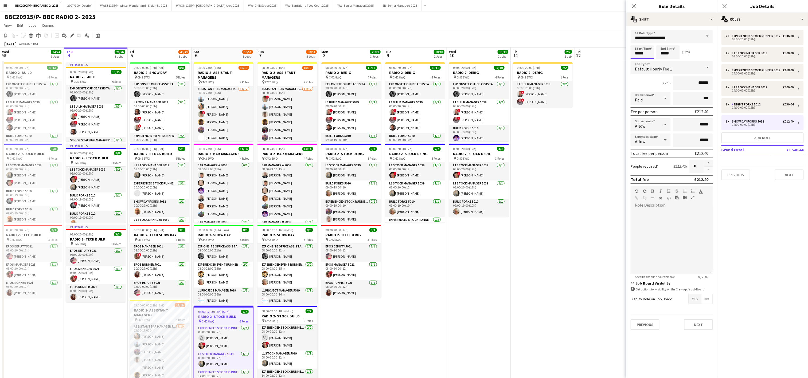
click at [646, 50] on input "*****" at bounding box center [643, 51] width 24 height 13
click at [639, 61] on div at bounding box center [637, 61] width 11 height 5
type input "*****"
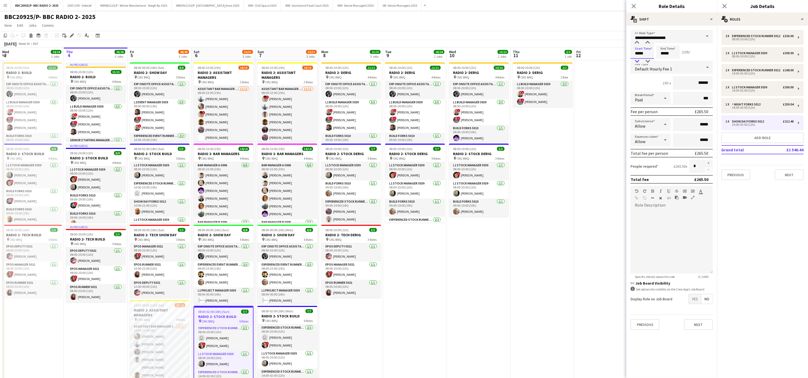
click at [639, 61] on div at bounding box center [637, 61] width 11 height 5
click at [673, 53] on input "*****" at bounding box center [669, 51] width 24 height 13
click at [666, 59] on div at bounding box center [663, 61] width 11 height 5
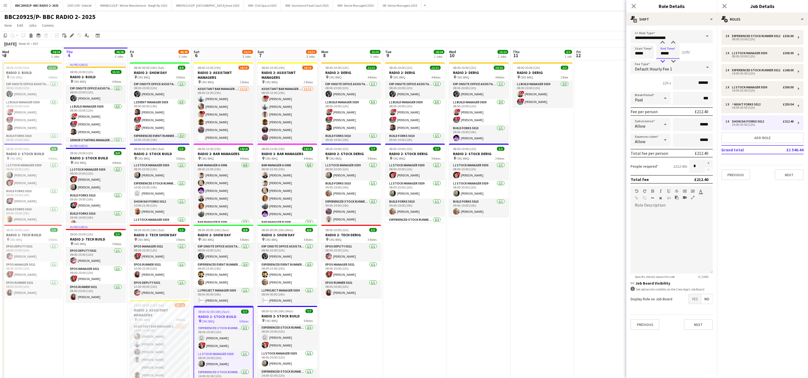
click at [666, 59] on div at bounding box center [663, 61] width 11 height 5
type input "*****"
click at [663, 44] on div at bounding box center [663, 42] width 11 height 5
click at [294, 311] on div "08:00-02:00 (18h) (Mon) 7/7" at bounding box center [288, 311] width 60 height 4
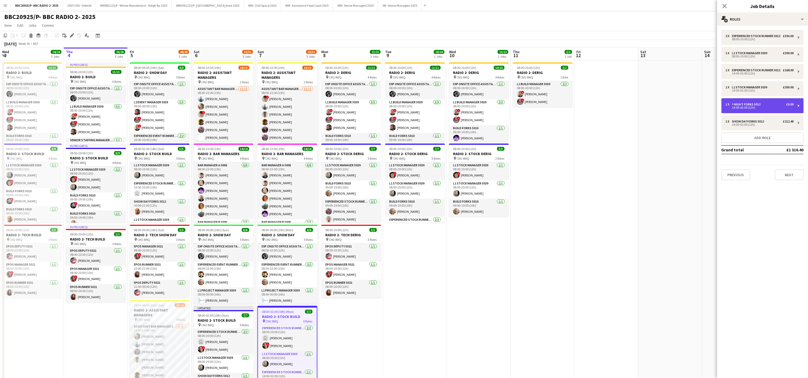
click at [744, 113] on div "1 x Night Forks 5012 £0.00 14:00-02:00 (12h)" at bounding box center [763, 105] width 82 height 15
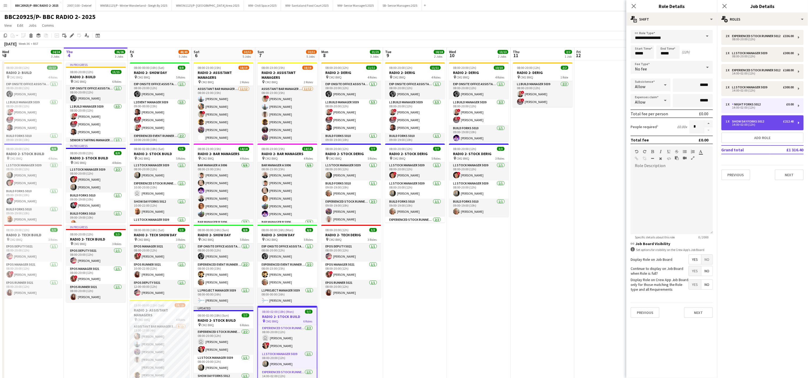
click at [744, 126] on div "14:00-02:00 (12h)" at bounding box center [760, 124] width 68 height 3
type input "**********"
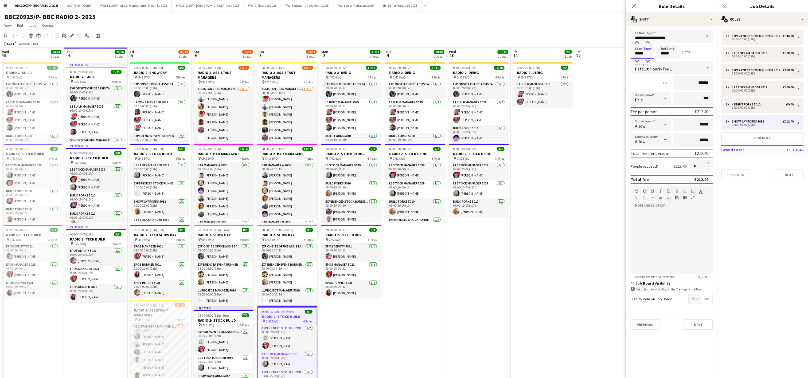
click at [640, 53] on input "*****" at bounding box center [643, 51] width 24 height 13
click at [640, 61] on div at bounding box center [637, 61] width 11 height 5
type input "*****"
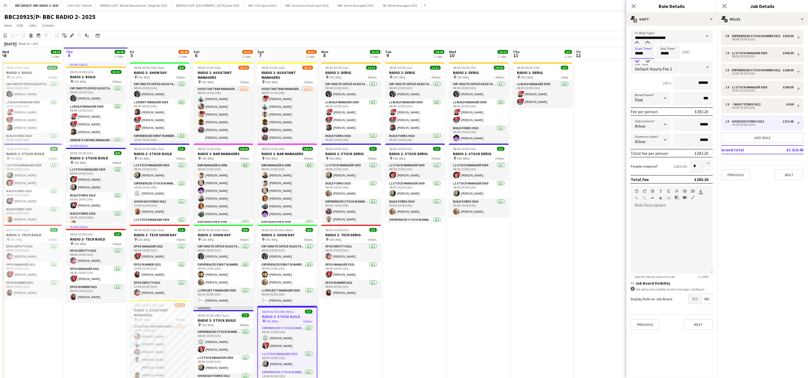
click at [640, 61] on div at bounding box center [637, 61] width 11 height 5
click at [666, 52] on input "*****" at bounding box center [669, 51] width 24 height 13
click at [664, 60] on div at bounding box center [663, 61] width 11 height 5
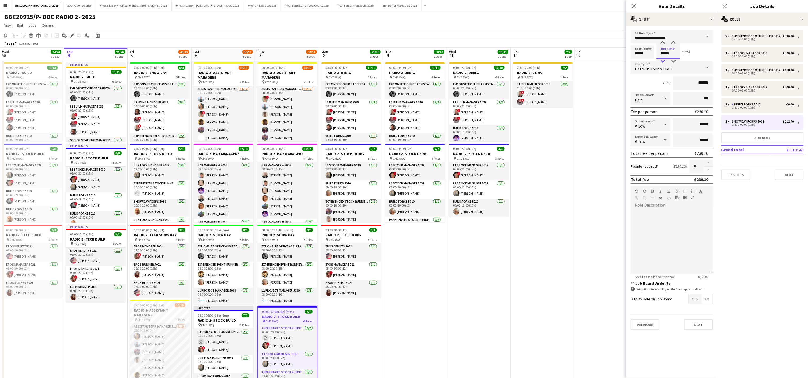
click at [664, 60] on div at bounding box center [663, 61] width 11 height 5
type input "*****"
click at [660, 43] on div at bounding box center [663, 42] width 11 height 5
click at [401, 331] on app-date-cell "08:00-20:00 (12h) 11/11 RADIO 2- DERIG pin CM2 8WQ 4 Roles Exp Onsite Office As…" at bounding box center [415, 268] width 64 height 416
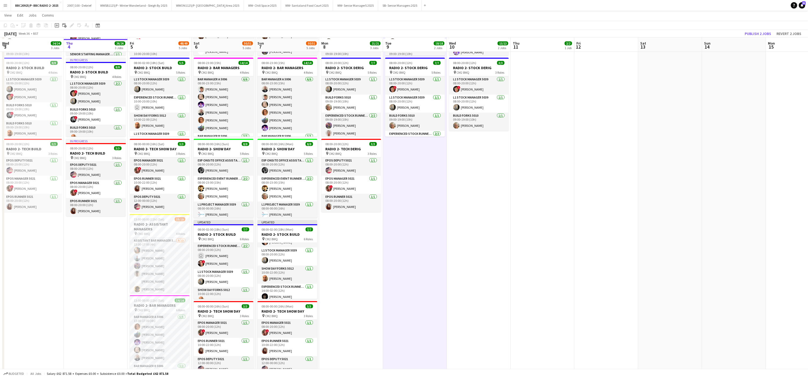
scroll to position [107, 0]
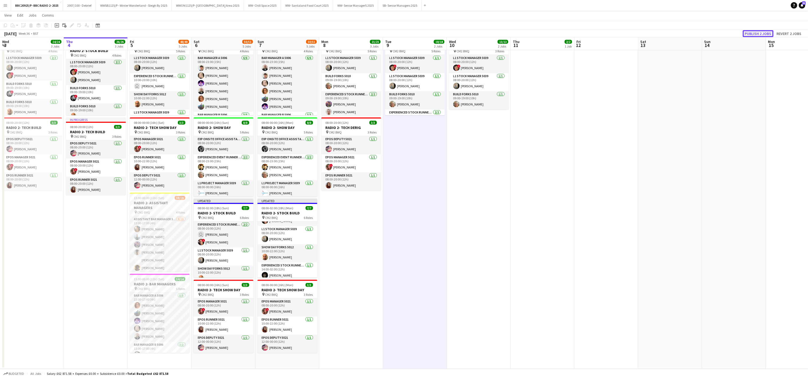
click at [767, 32] on button "Publish 2 jobs" at bounding box center [758, 33] width 31 height 7
click at [537, 251] on app-date-cell "08:00-20:00 (12h) 2/2 RADIO 2- DERIG pin CM2 8WQ 1 Role L1 Build Manager 5039 […" at bounding box center [543, 161] width 64 height 416
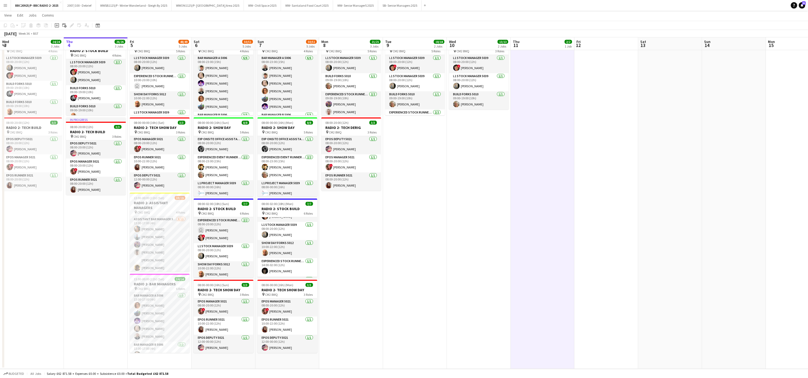
click at [448, 258] on app-date-cell "08:00-20:00 (12h) 10/10 RADIO 2- DERIG pin CM2 8WQ 4 Roles Exp Onsite Office As…" at bounding box center [479, 161] width 64 height 416
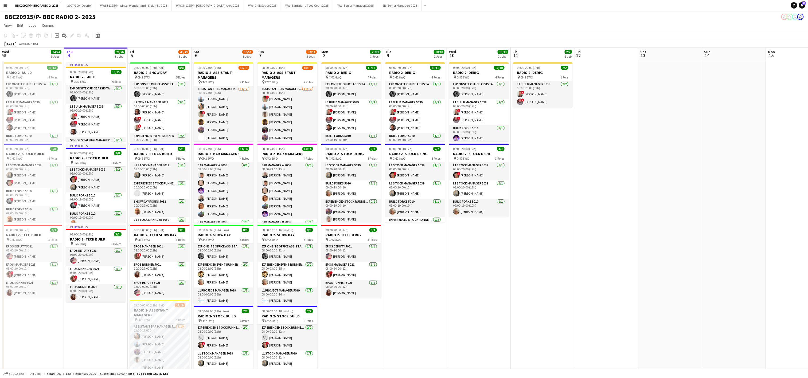
scroll to position [0, 130]
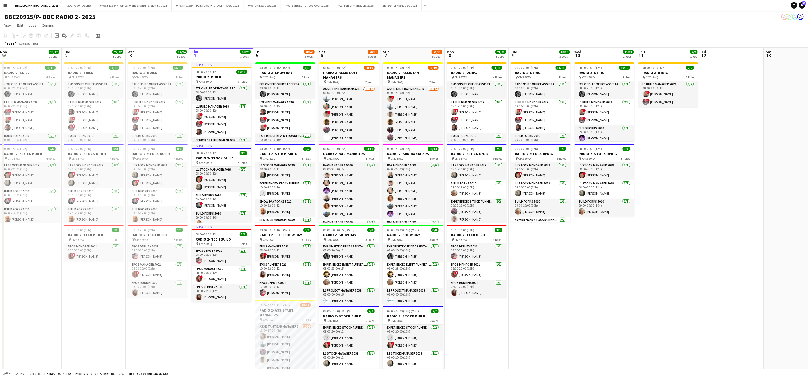
drag, startPoint x: 88, startPoint y: 297, endPoint x: 214, endPoint y: 258, distance: 131.7
click at [214, 258] on app-calendar-viewport "Sat 30 6/6 2 Jobs Sun 31 11/11 2 Jobs Mon 1 17/17 2 Jobs Tue 2 22/22 3 Jobs Wed…" at bounding box center [404, 262] width 808 height 429
click at [565, 284] on app-date-cell "08:00-20:00 (12h) 11/11 RADIO 2- DERIG pin CM2 8WQ 4 Roles Exp Onsite Office As…" at bounding box center [541, 268] width 64 height 416
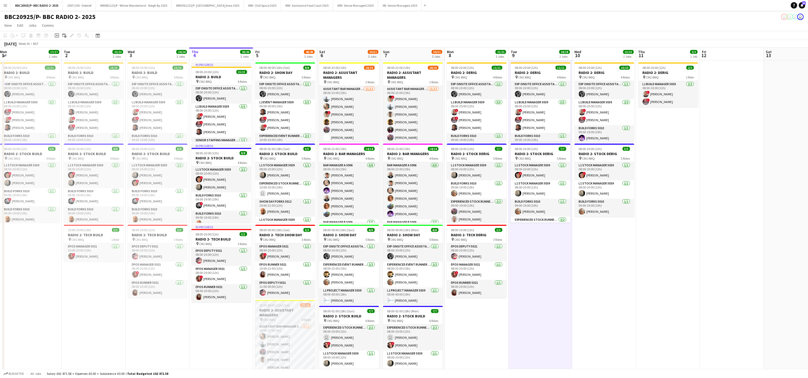
click at [280, 307] on span "13:00-00:00 (11h) (Sat)" at bounding box center [275, 306] width 30 height 4
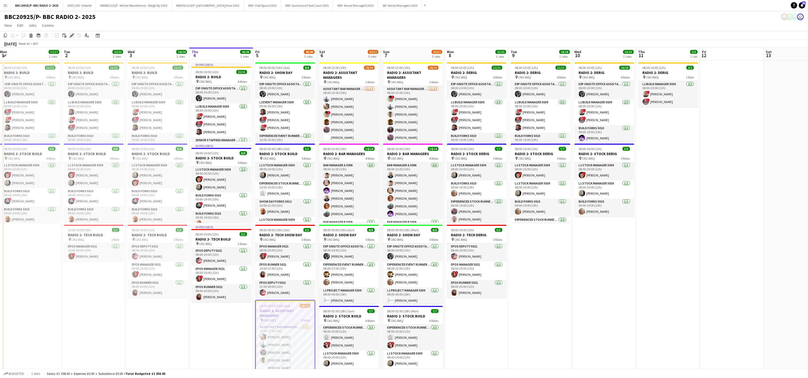
click at [70, 37] on icon "Edit" at bounding box center [72, 35] width 4 height 4
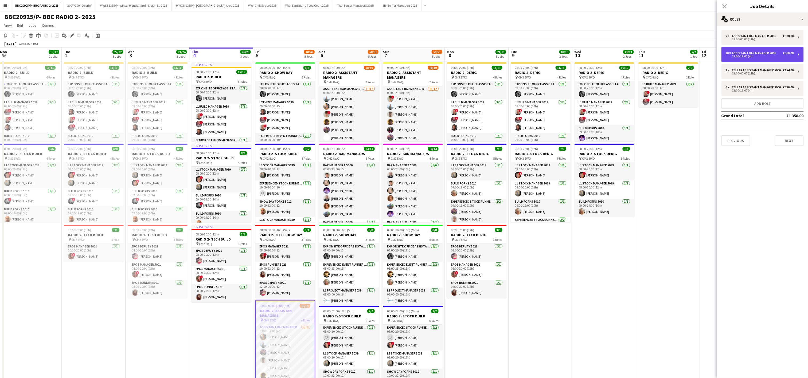
click at [751, 55] on div "13:00-17:00 (4h)" at bounding box center [760, 56] width 68 height 3
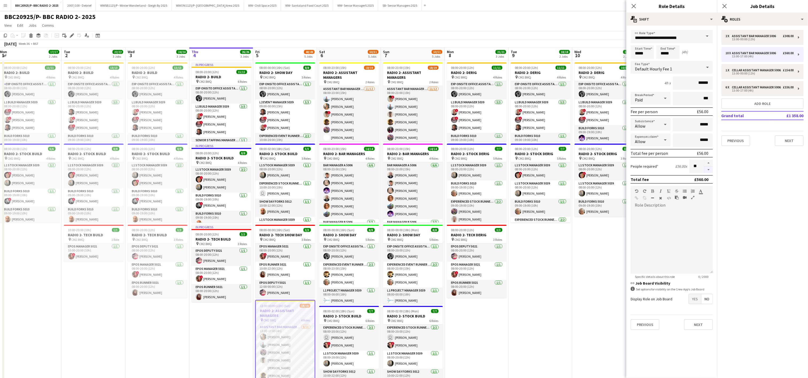
click at [710, 168] on button "button" at bounding box center [709, 170] width 9 height 7
type input "*"
click at [350, 73] on h3 "RADIO 2- ASSISTANT MANAGERS" at bounding box center [349, 75] width 60 height 10
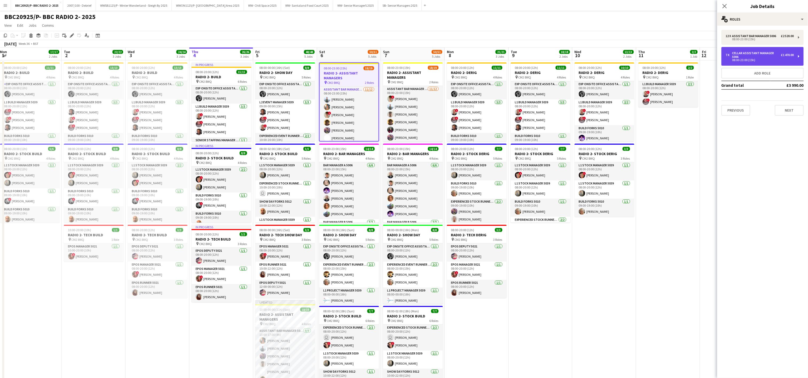
click at [745, 56] on div "Cellar Assistant Manager 5006" at bounding box center [756, 54] width 49 height 7
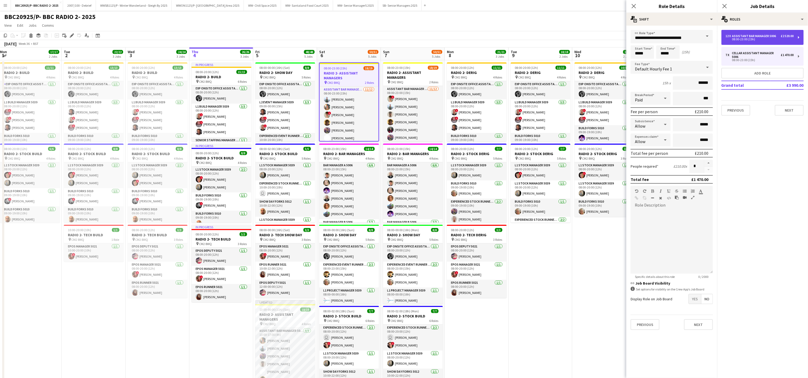
click at [742, 40] on div "08:00-23:00 (15h)" at bounding box center [760, 39] width 68 height 3
type input "**********"
click at [709, 167] on button "button" at bounding box center [709, 170] width 9 height 7
type input "**"
click at [416, 73] on h3 "RADIO 2- ASSISTANT MANAGERS" at bounding box center [413, 75] width 60 height 10
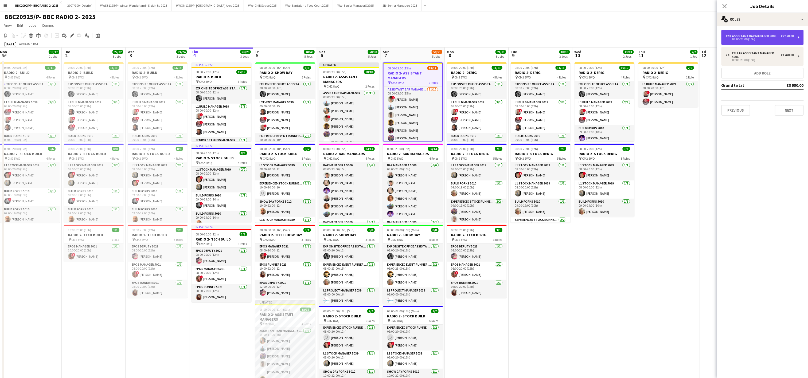
click at [760, 39] on div "08:00-23:00 (15h)" at bounding box center [760, 39] width 68 height 3
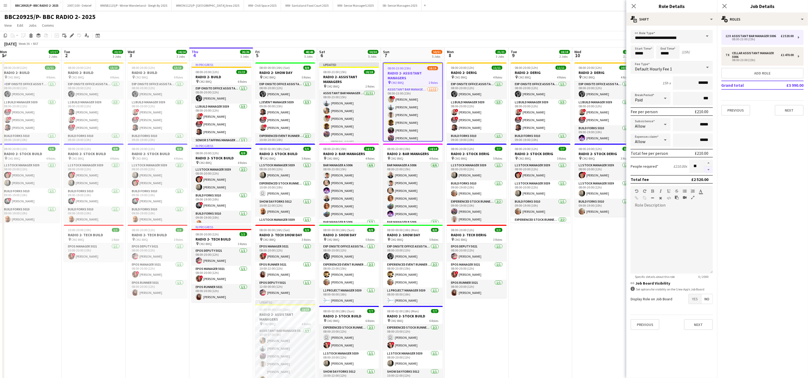
click at [711, 171] on button "button" at bounding box center [709, 170] width 9 height 7
type input "**"
click at [541, 353] on app-date-cell "08:00-20:00 (12h) 11/11 RADIO 2- DERIG pin CM2 8WQ 4 Roles Exp Onsite Office As…" at bounding box center [541, 268] width 64 height 416
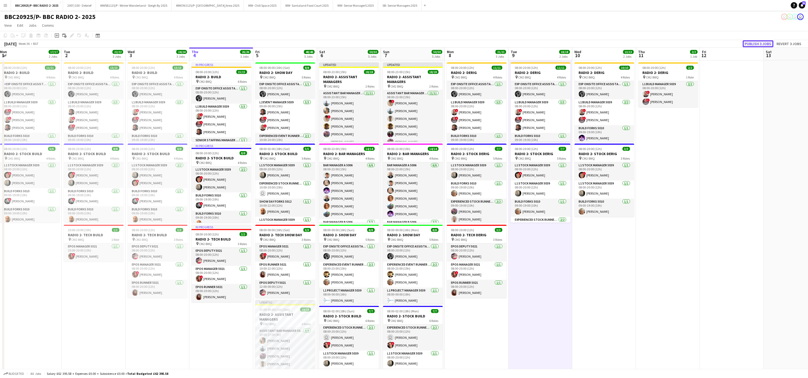
click at [757, 45] on button "Publish 3 jobs" at bounding box center [758, 43] width 31 height 7
